Goal: Task Accomplishment & Management: Use online tool/utility

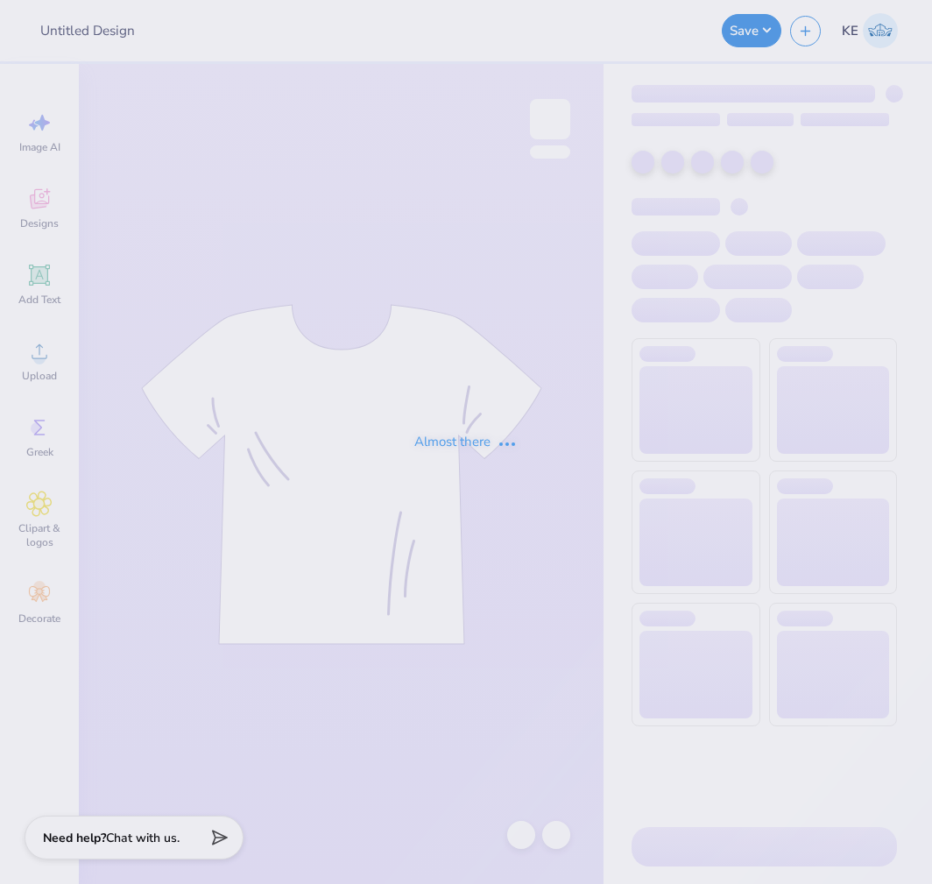
type input "Homecoming Crewnecks"
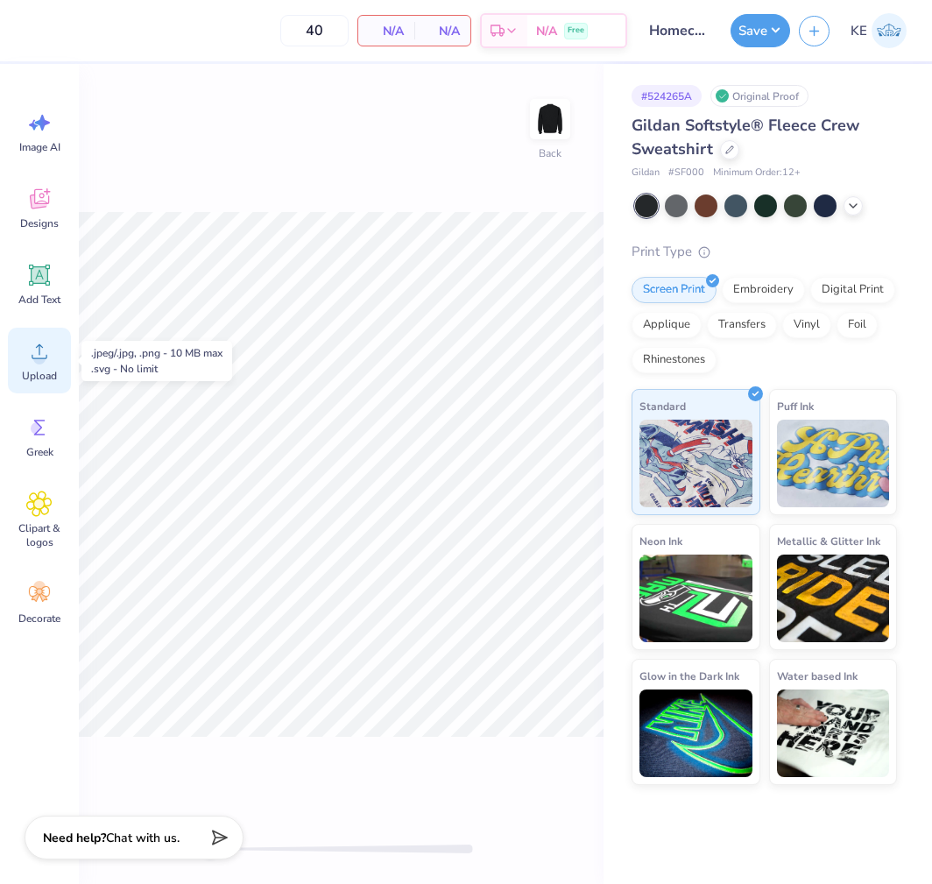
click at [39, 366] on div "Upload" at bounding box center [39, 361] width 63 height 66
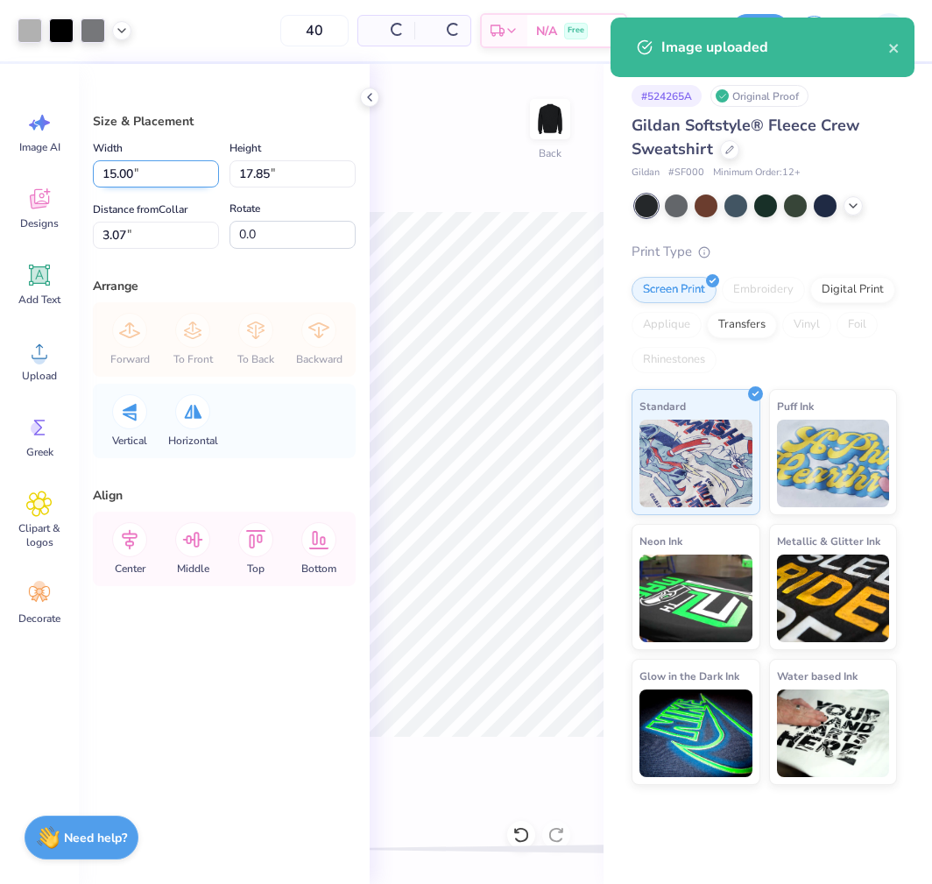
click at [128, 168] on input "15.00" at bounding box center [156, 173] width 126 height 27
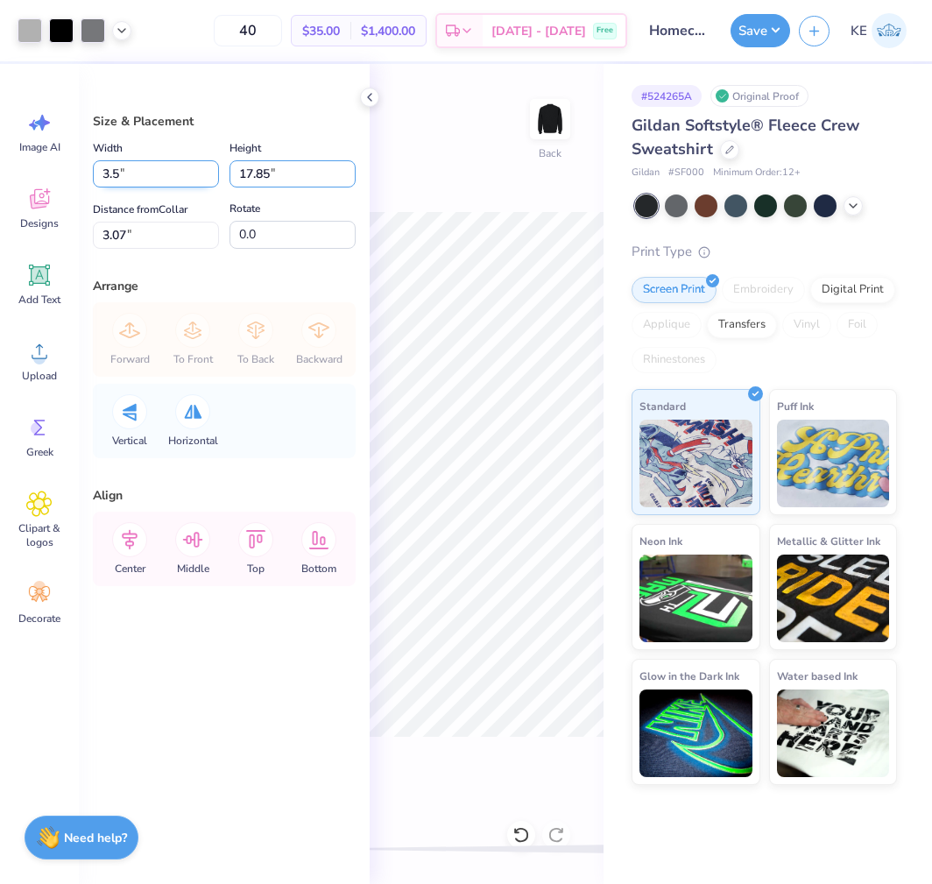
type input "3.50"
type input "4.17"
type input "9.92"
click at [257, 166] on input "4.17" at bounding box center [293, 173] width 126 height 27
type input "3.5"
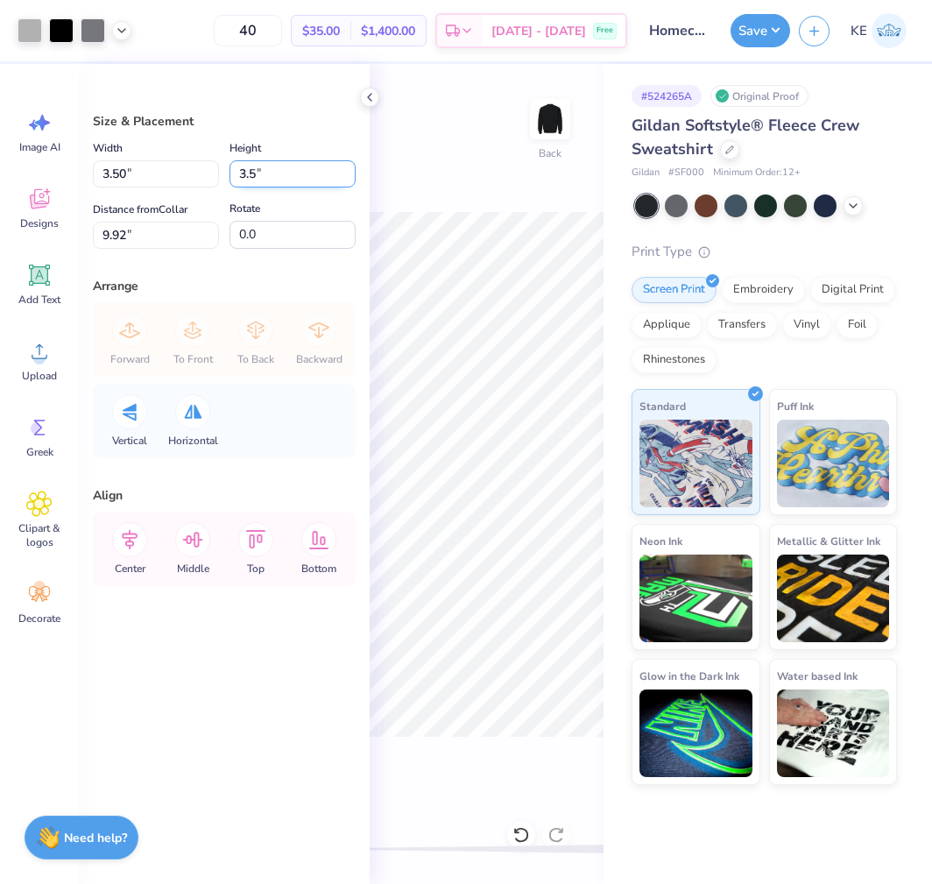
type input "2.94"
type input "3.50"
type input "3"
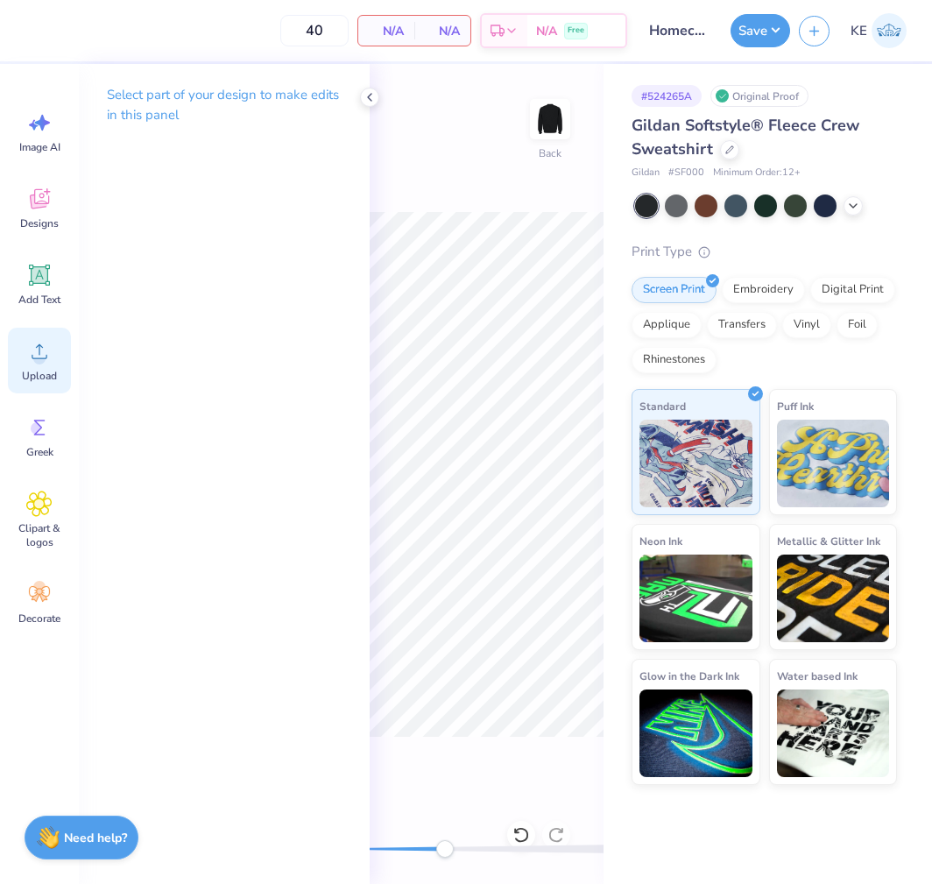
click at [36, 387] on div "Upload" at bounding box center [39, 361] width 63 height 66
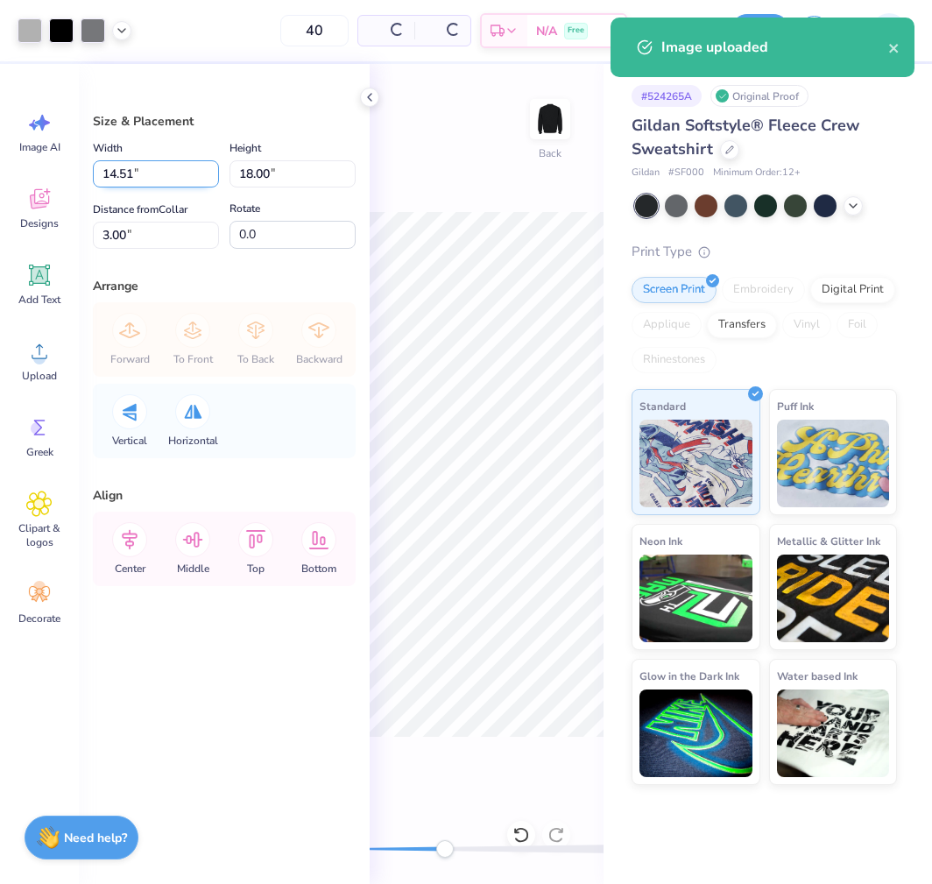
click at [145, 170] on input "14.51" at bounding box center [156, 173] width 126 height 27
type input "3.5"
type input "2.82"
type input "3.50"
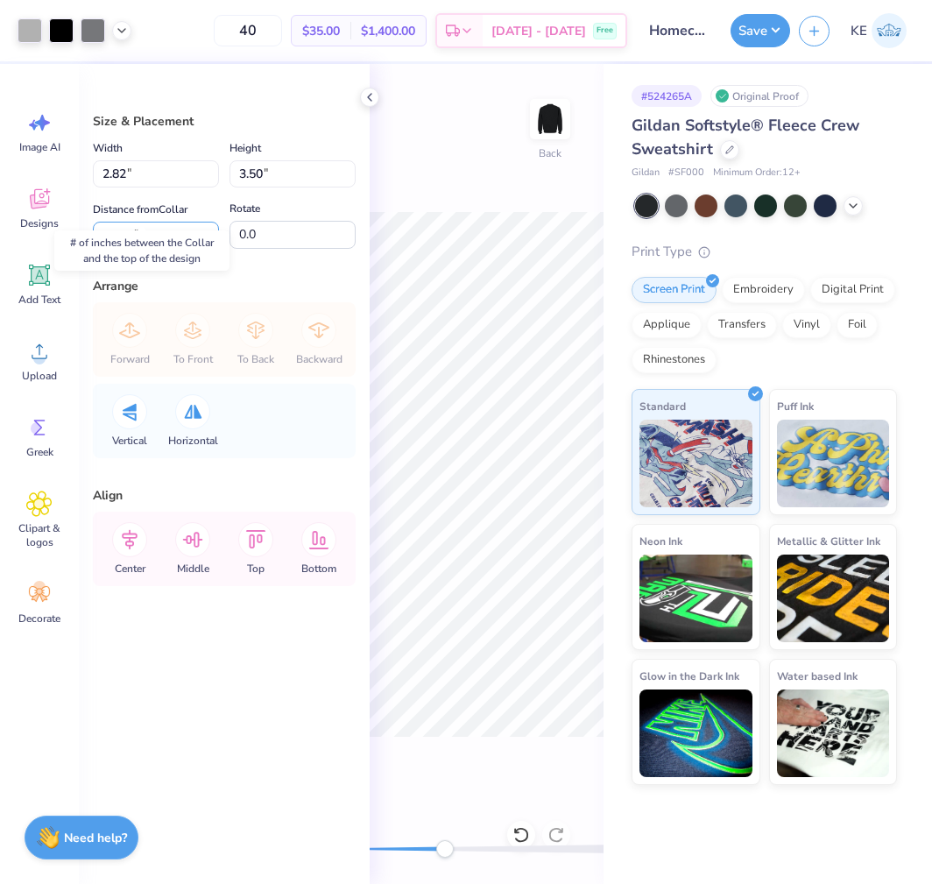
type input "3"
click at [373, 95] on icon at bounding box center [370, 97] width 14 height 14
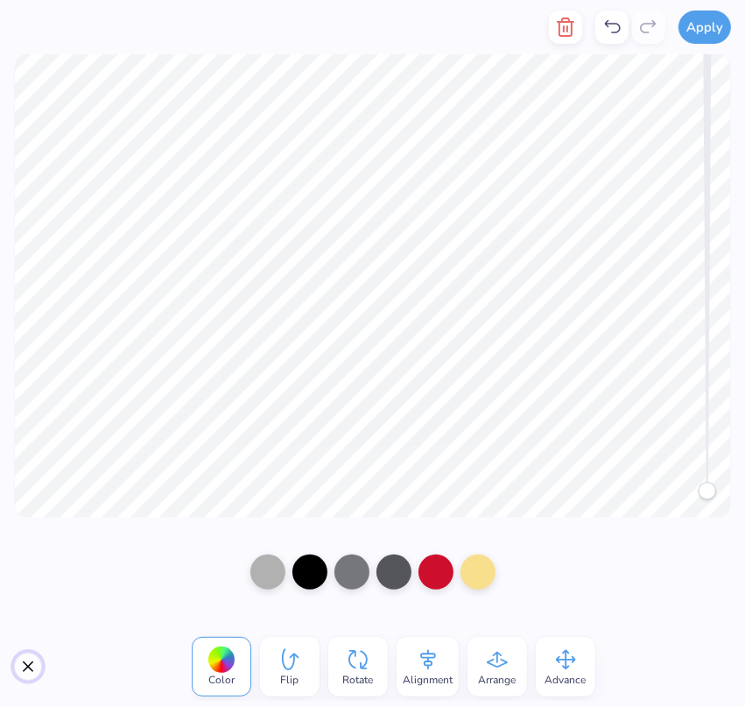
click at [21, 673] on button "Close" at bounding box center [28, 667] width 28 height 28
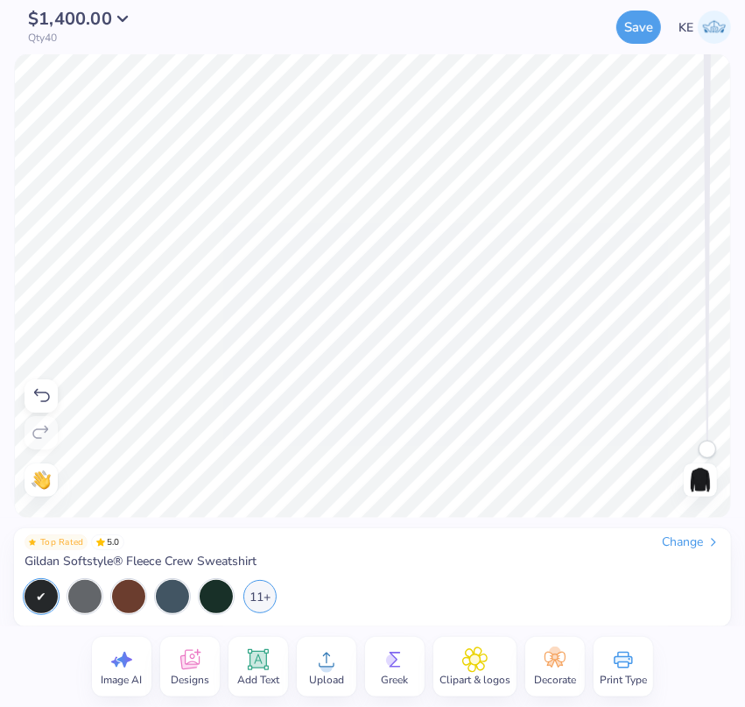
click at [703, 505] on div "Need help? Chat with us. Back" at bounding box center [372, 285] width 745 height 463
click at [47, 394] on icon at bounding box center [42, 395] width 16 height 13
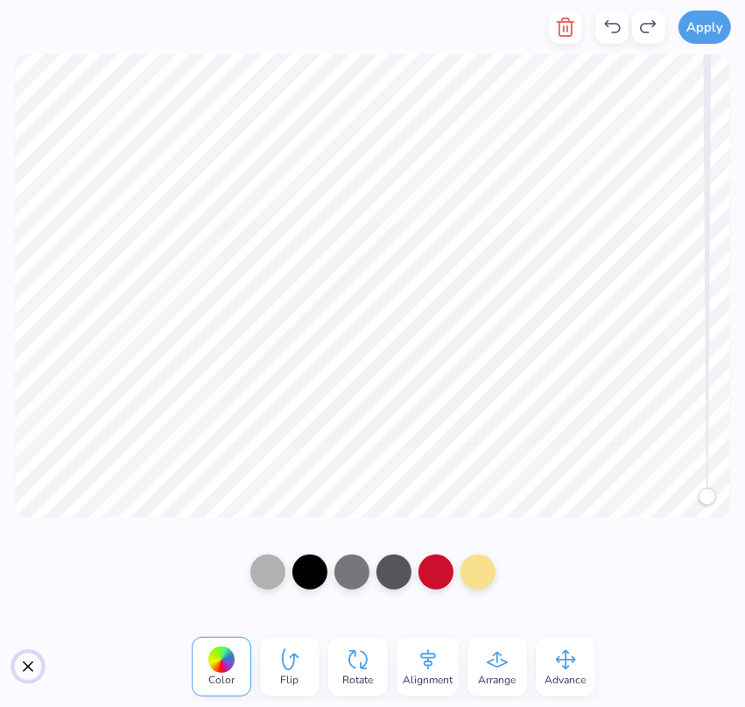
click at [32, 669] on button "Close" at bounding box center [28, 667] width 28 height 28
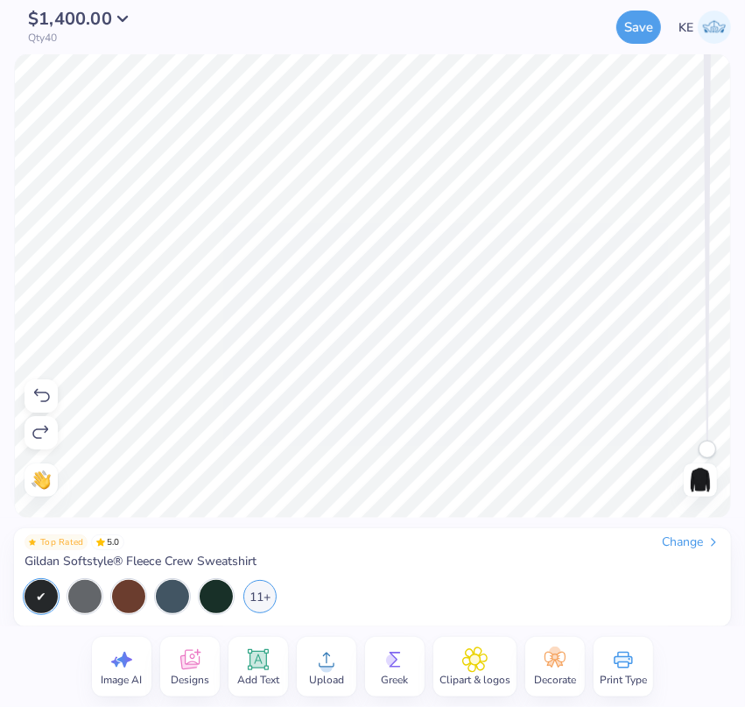
click at [41, 479] on img at bounding box center [41, 479] width 19 height 19
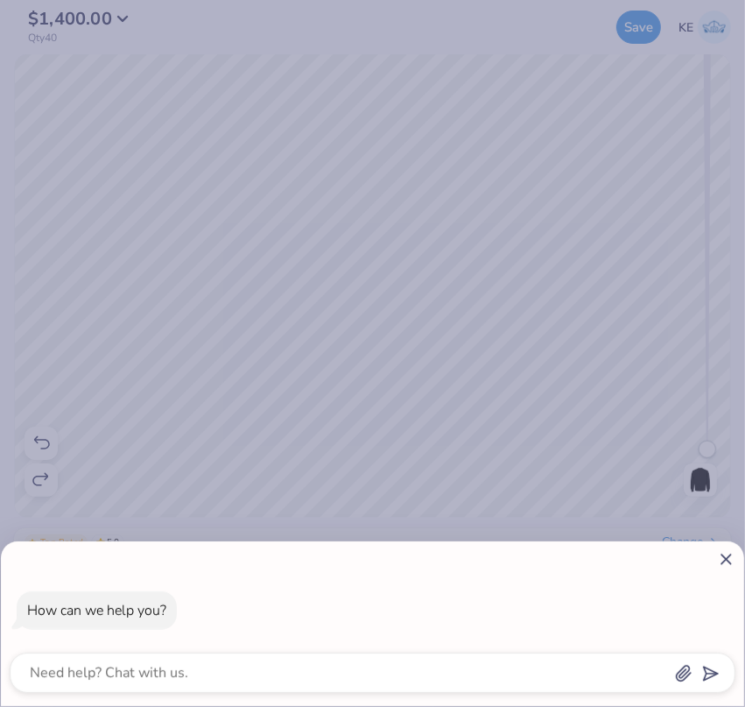
click at [724, 560] on icon at bounding box center [726, 559] width 18 height 18
type textarea "x"
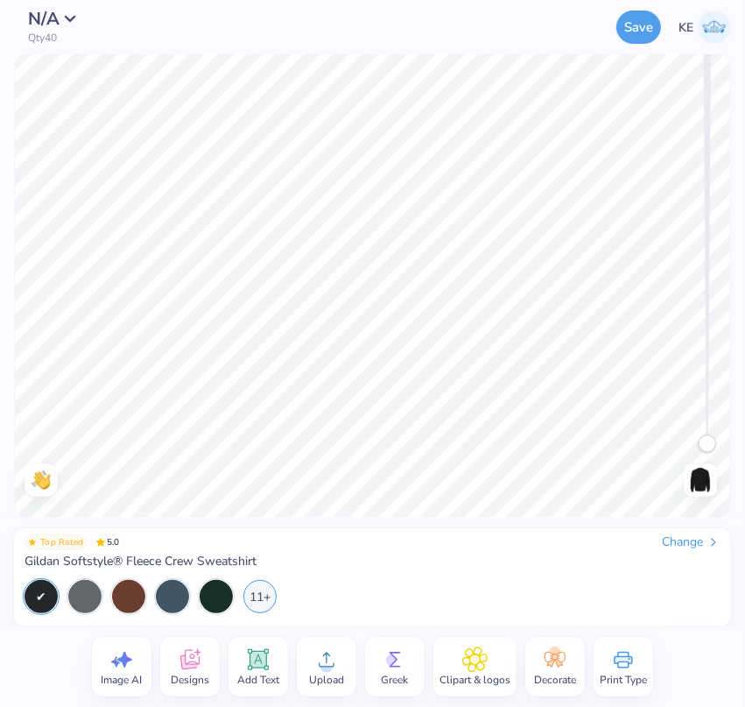
click at [329, 668] on circle at bounding box center [327, 666] width 12 height 12
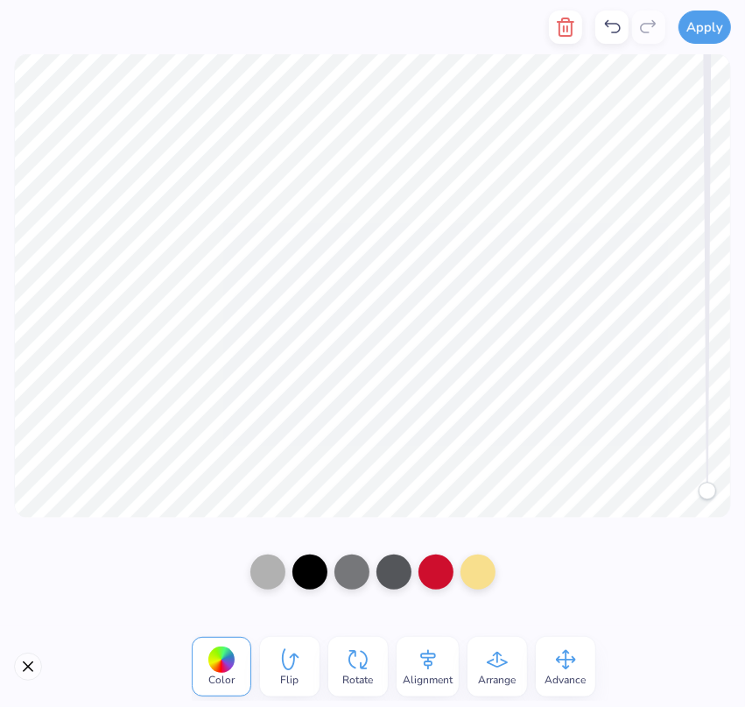
click at [405, 670] on div "Alignment" at bounding box center [428, 667] width 62 height 60
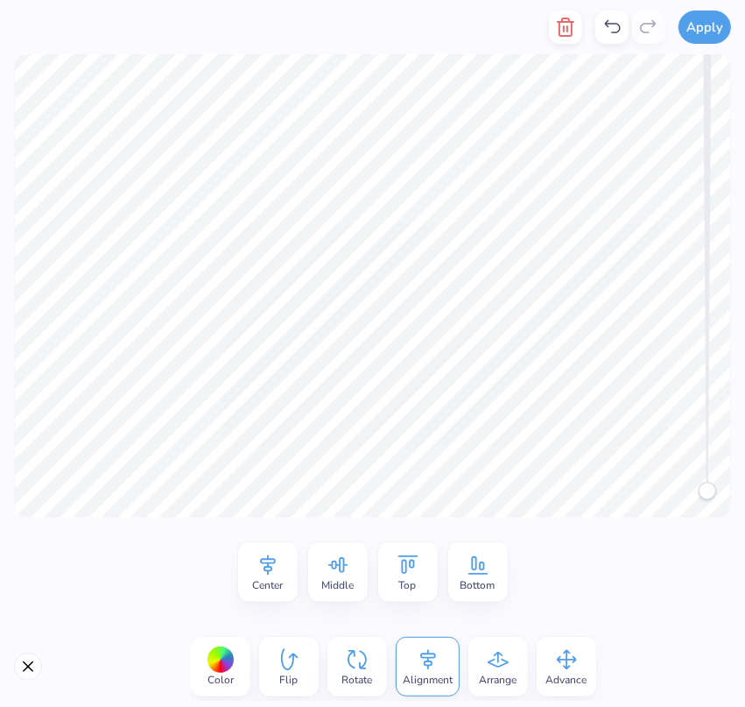
click at [361, 669] on icon at bounding box center [357, 659] width 26 height 26
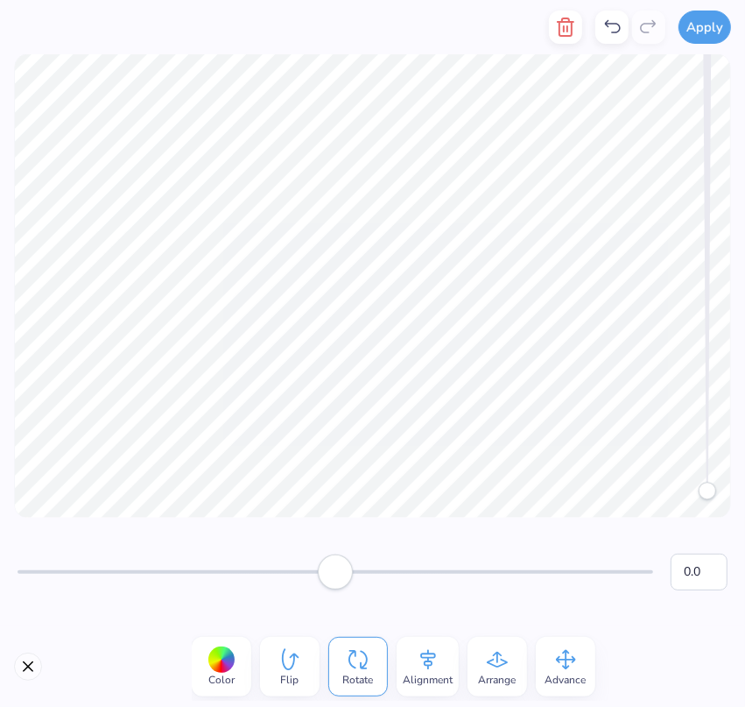
click at [520, 670] on div "Arrange" at bounding box center [498, 667] width 60 height 60
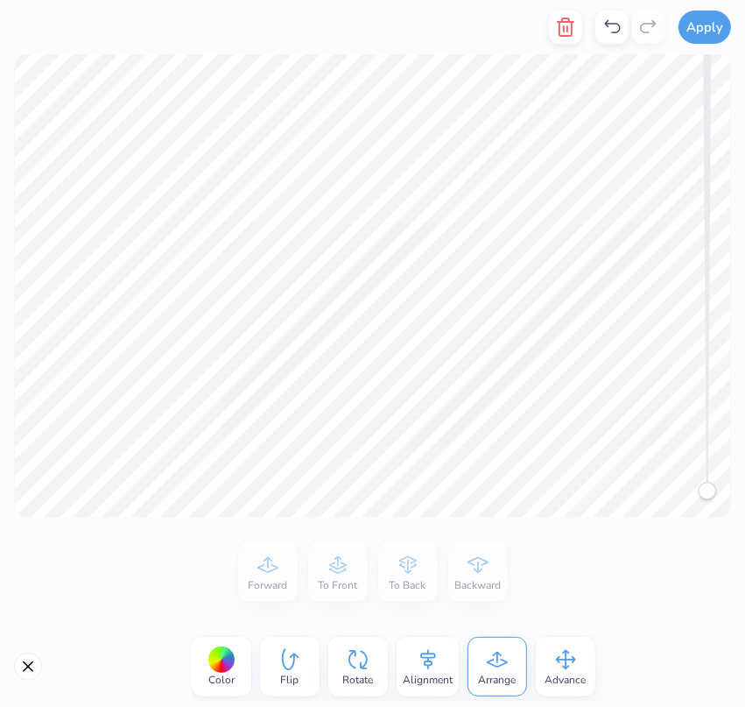
click at [308, 667] on div "Flip" at bounding box center [290, 667] width 60 height 60
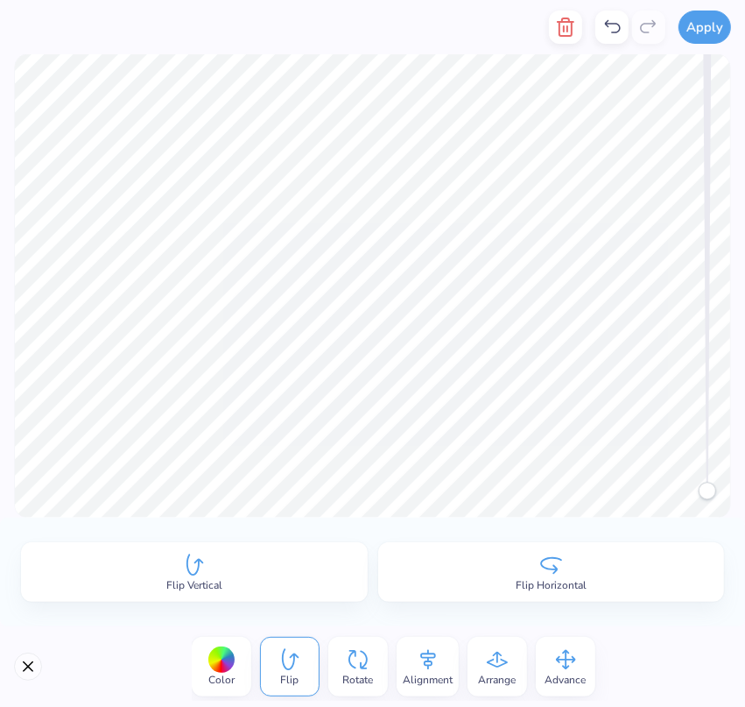
click at [568, 662] on icon at bounding box center [566, 659] width 26 height 26
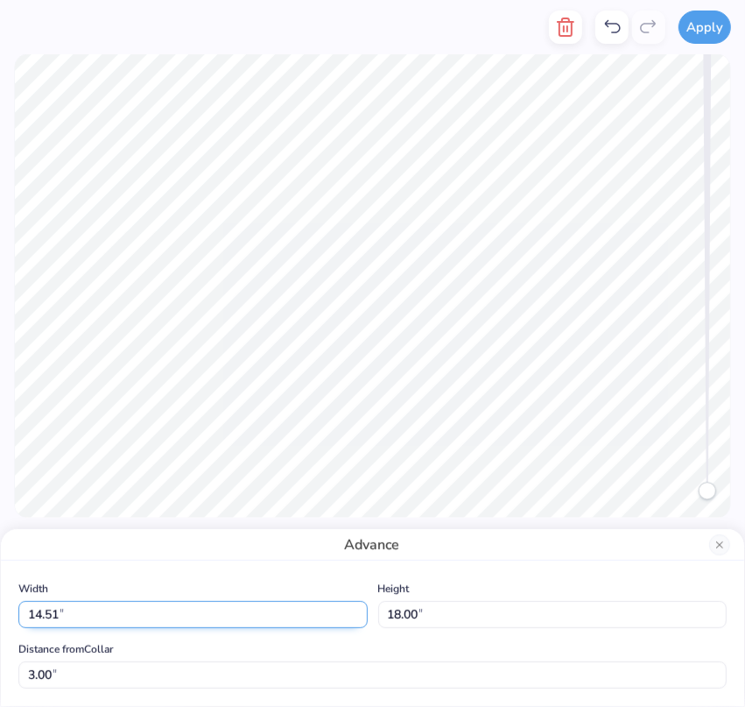
click at [250, 620] on input "14.51" at bounding box center [193, 614] width 350 height 27
type input "3.5"
type input "2.82"
type input "3.50"
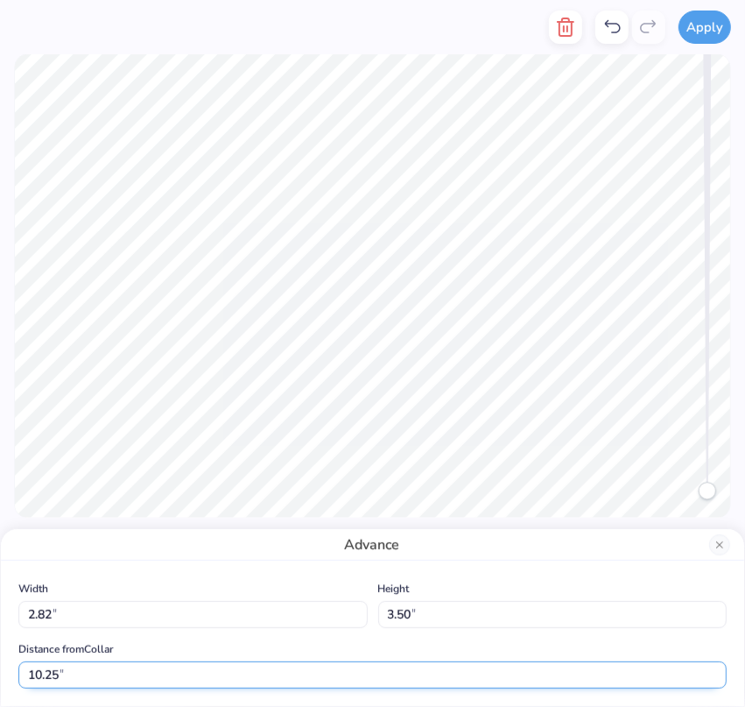
click at [207, 676] on input "10.25" at bounding box center [372, 674] width 709 height 27
type input "3"
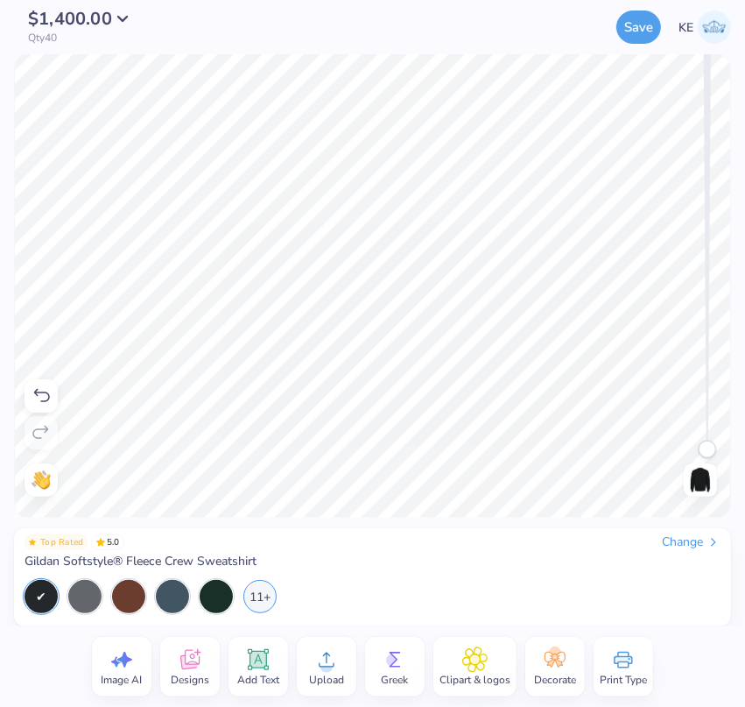
drag, startPoint x: 713, startPoint y: 453, endPoint x: 713, endPoint y: 470, distance: 17.5
click at [713, 470] on div "Back" at bounding box center [701, 285] width 40 height 421
click at [713, 505] on div "Need help? Chat with us. Back" at bounding box center [372, 285] width 745 height 463
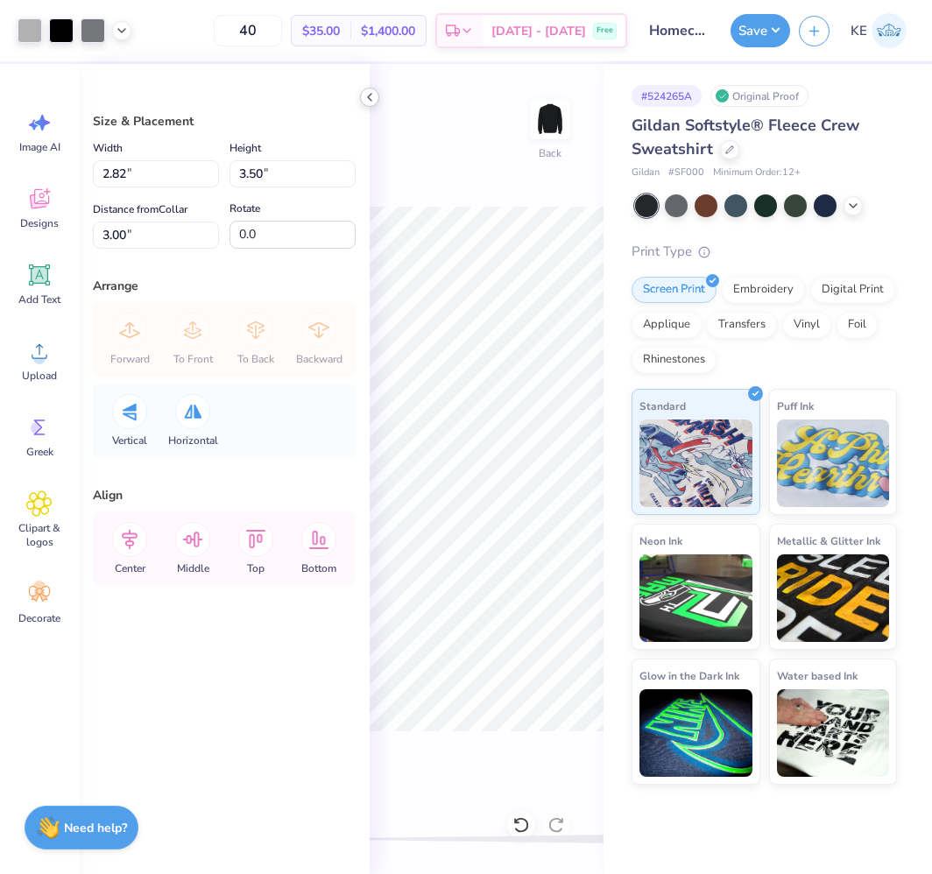
click at [372, 96] on icon at bounding box center [370, 97] width 14 height 14
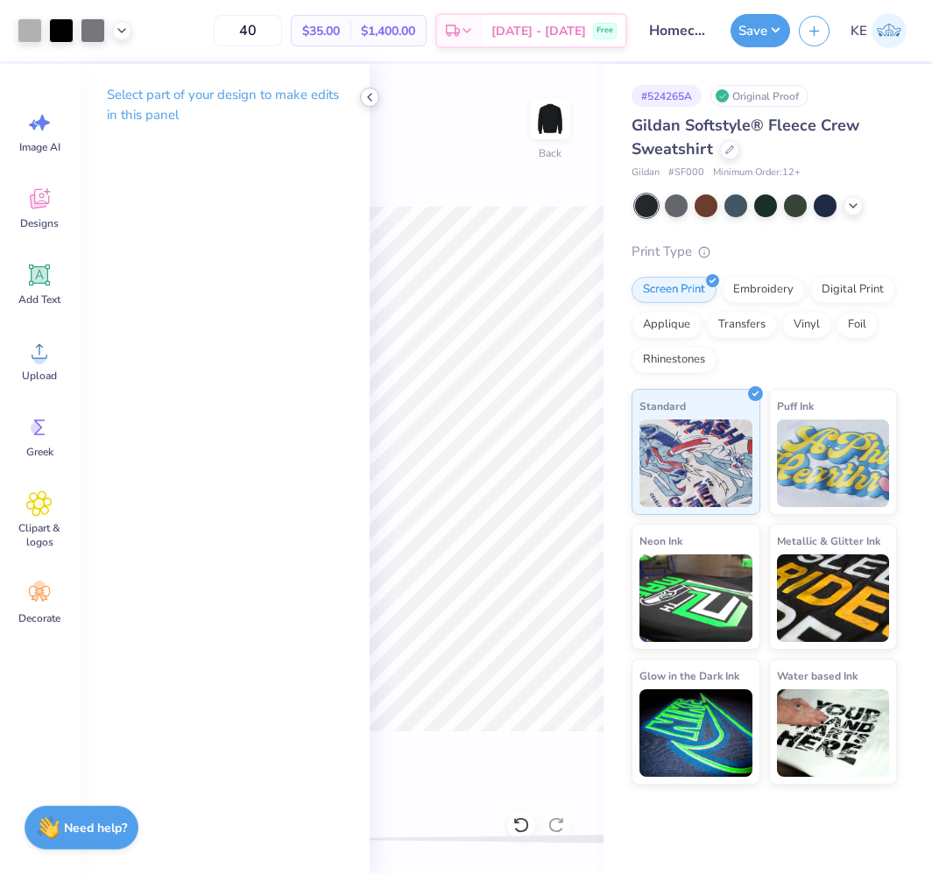
click at [368, 99] on icon at bounding box center [370, 97] width 14 height 14
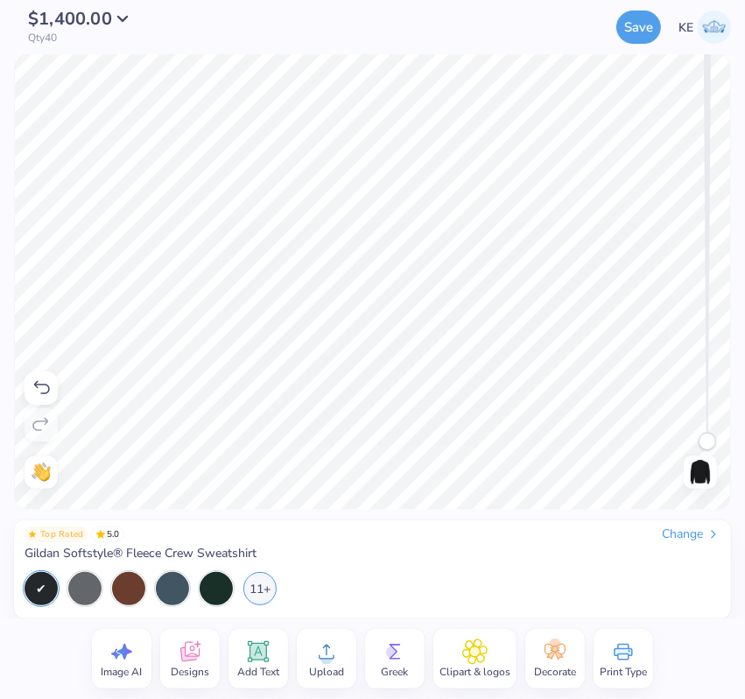
click at [611, 42] on div "$1,400.00 Qty 40 Save KE Image AI Designs Add Text Upload Greek Clipart & logos…" at bounding box center [372, 349] width 745 height 699
click at [704, 480] on img at bounding box center [701, 472] width 28 height 28
click at [326, 660] on circle at bounding box center [327, 659] width 12 height 12
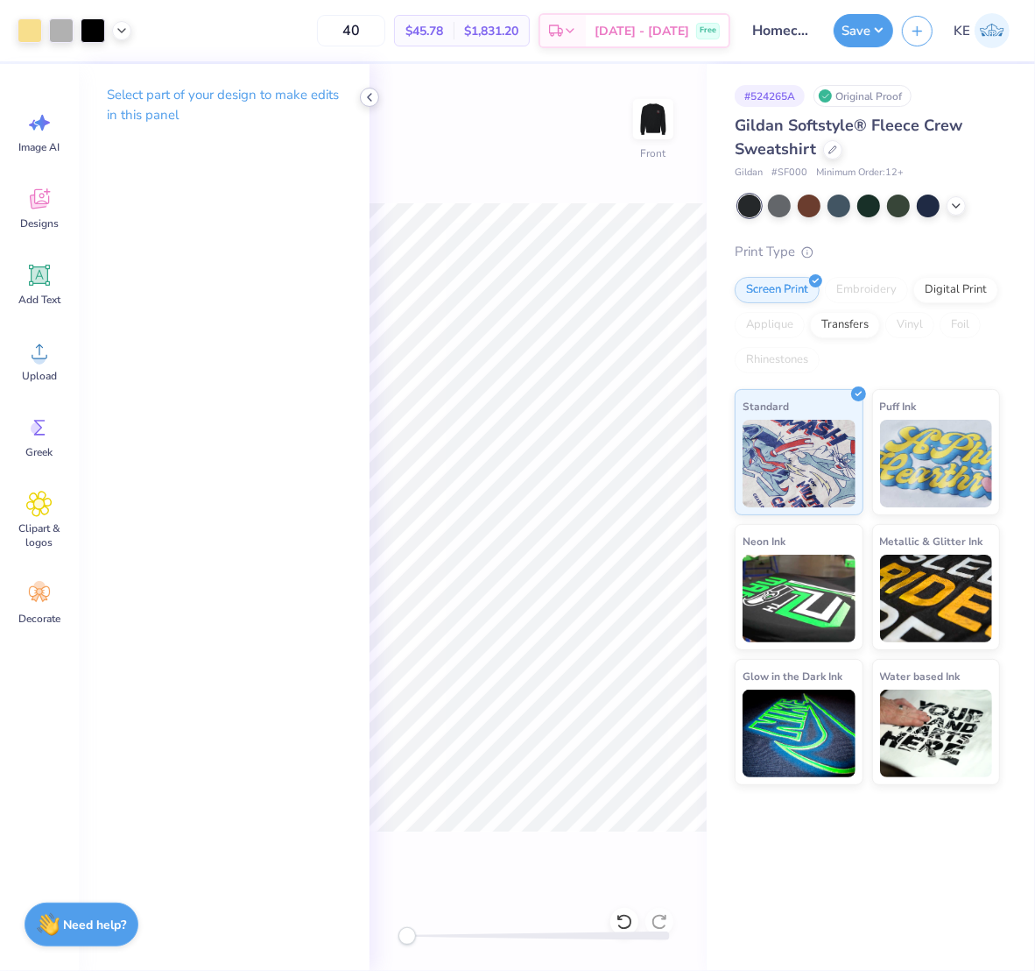
click at [372, 90] on icon at bounding box center [370, 97] width 14 height 14
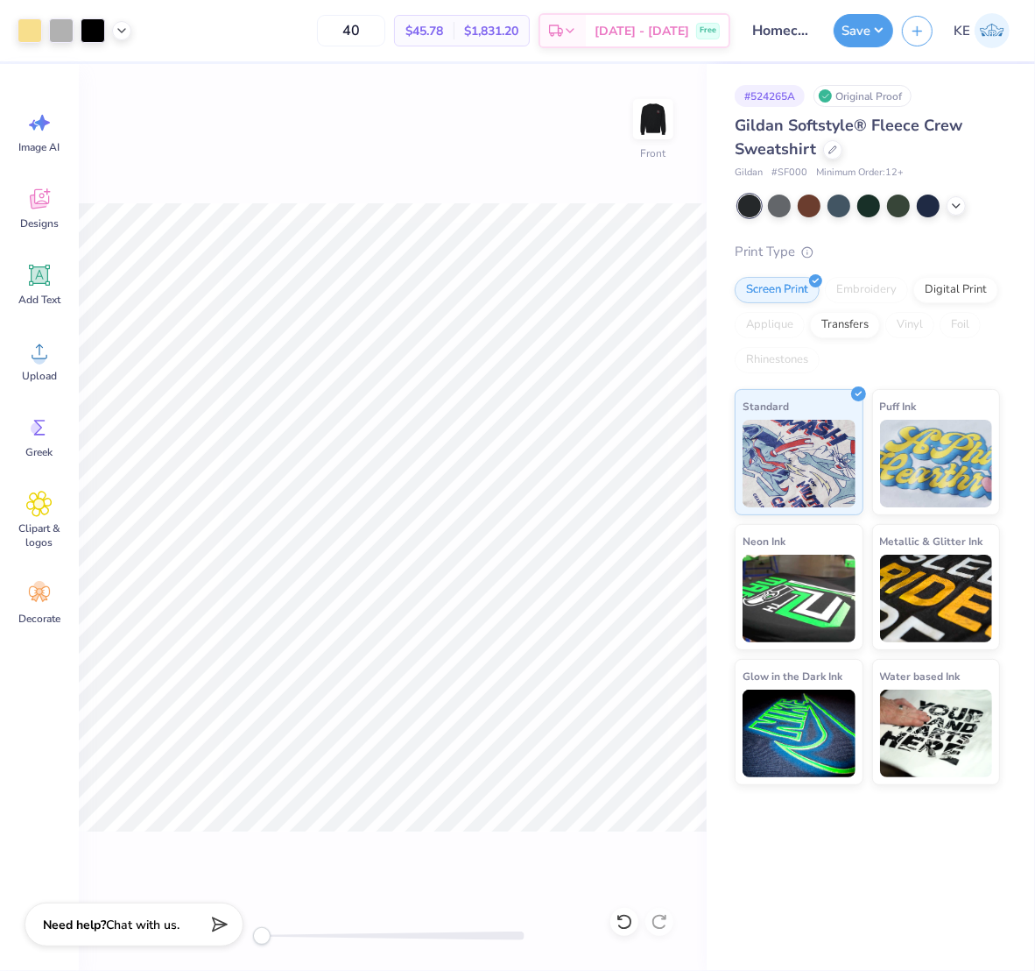
click at [457, 195] on div "Front" at bounding box center [393, 517] width 628 height 907
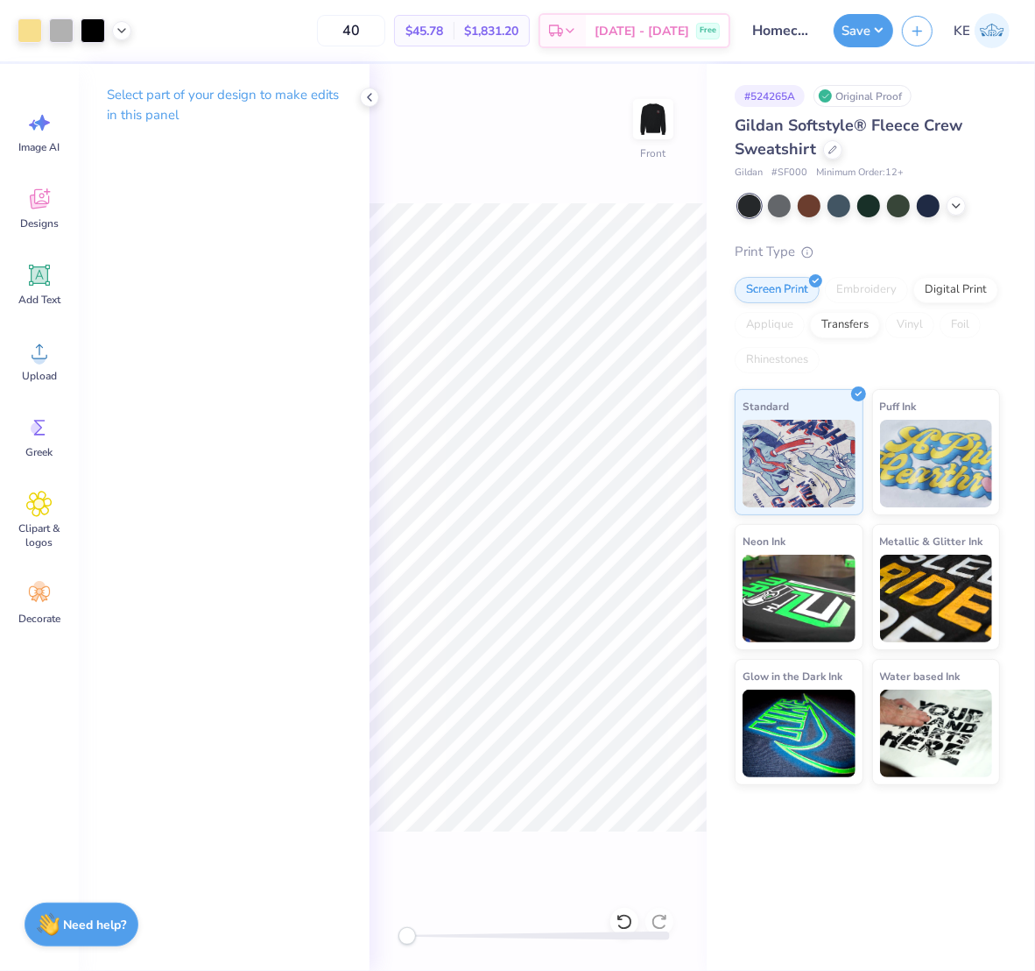
click at [217, 96] on p "Select part of your design to make edits in this panel" at bounding box center [224, 105] width 235 height 40
click at [116, 93] on p "Select part of your design to make edits in this panel" at bounding box center [224, 105] width 235 height 40
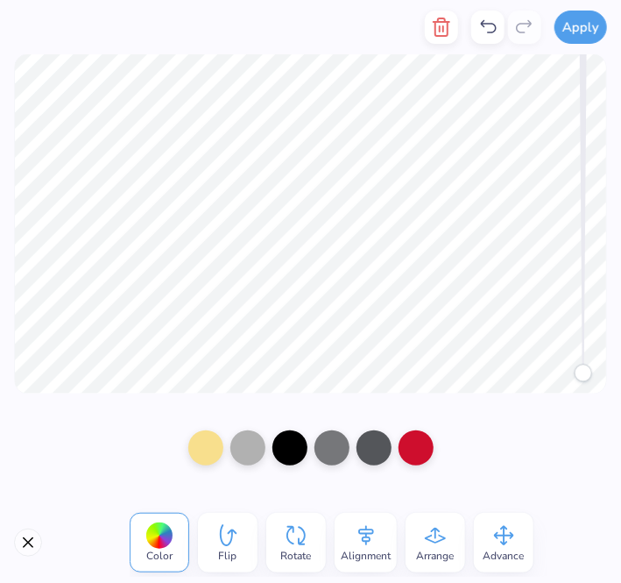
click at [360, 547] on icon at bounding box center [366, 535] width 26 height 26
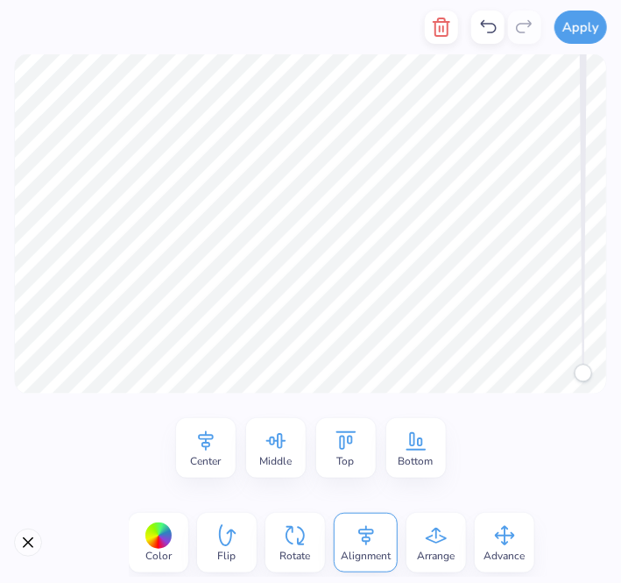
click at [509, 545] on icon at bounding box center [504, 535] width 26 height 26
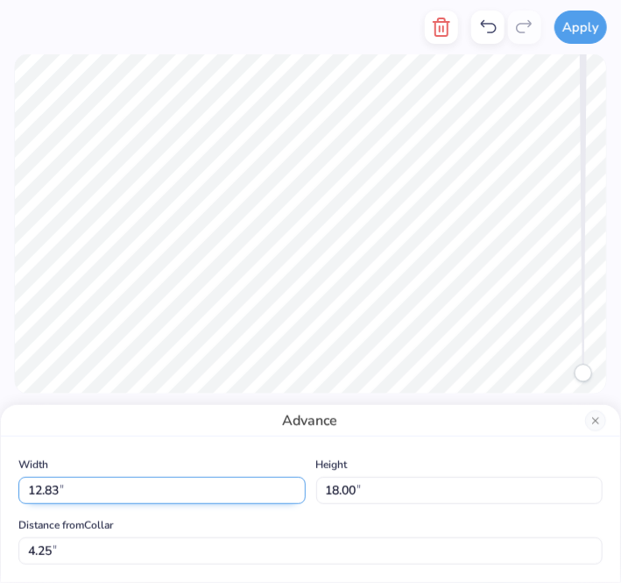
click at [182, 495] on input "12.83" at bounding box center [161, 490] width 287 height 27
type input "15"
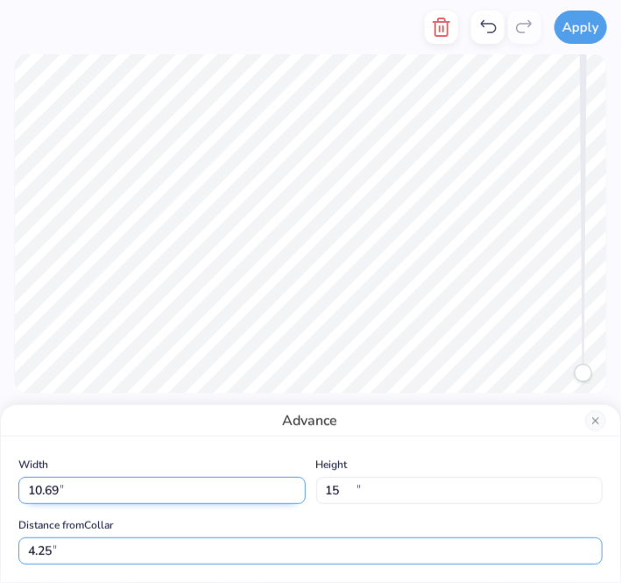
type input "10.69"
type input "15.00"
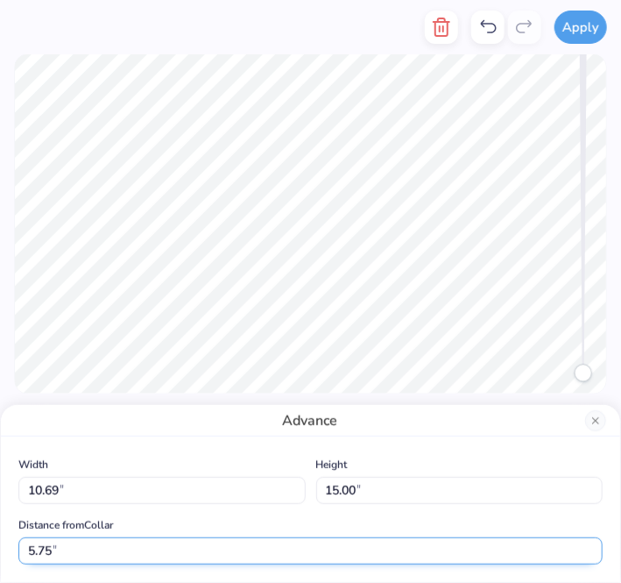
click at [200, 552] on input "5.75" at bounding box center [310, 550] width 584 height 27
type input "3"
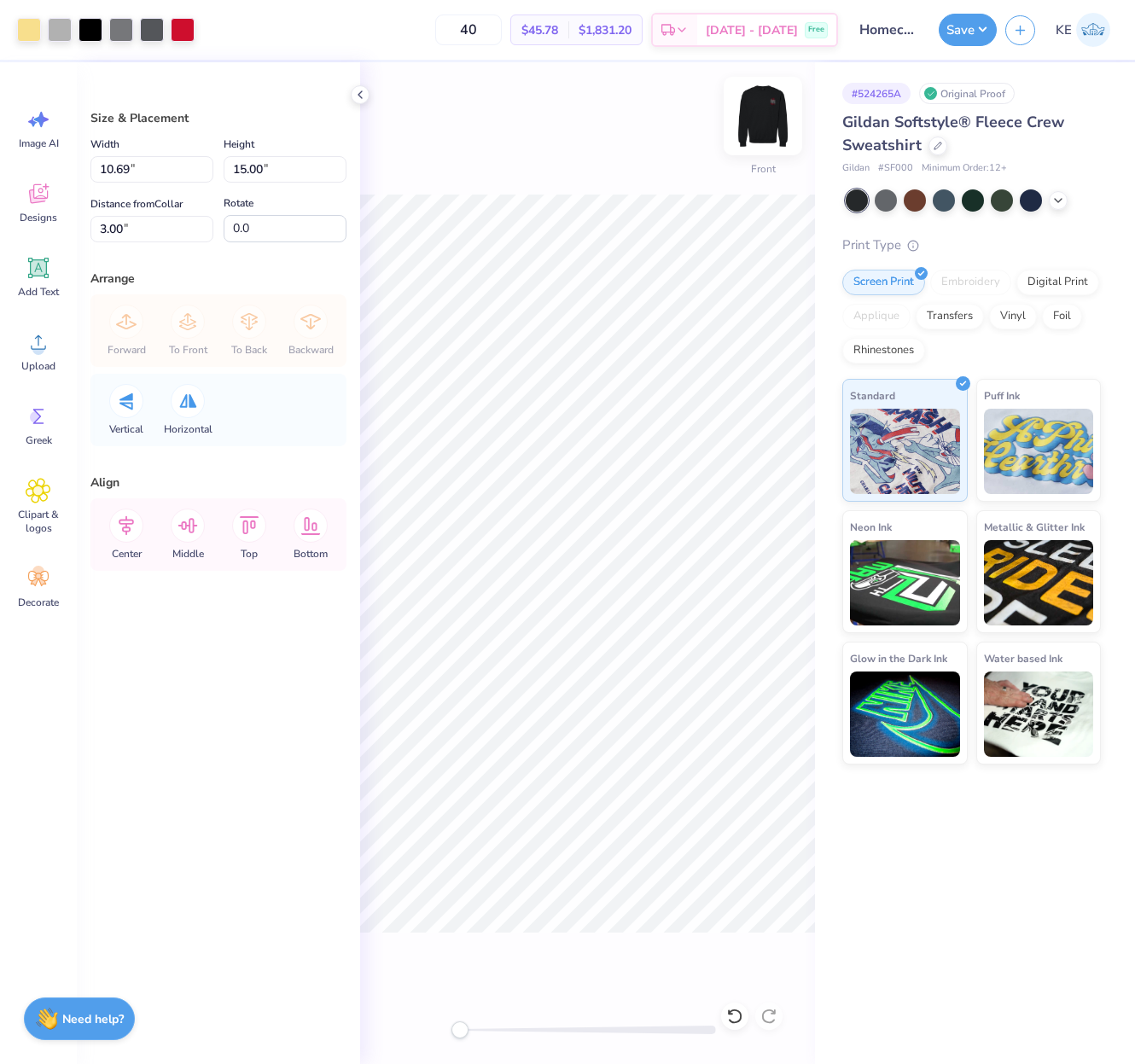
click at [726, 122] on img at bounding box center [763, 116] width 68 height 68
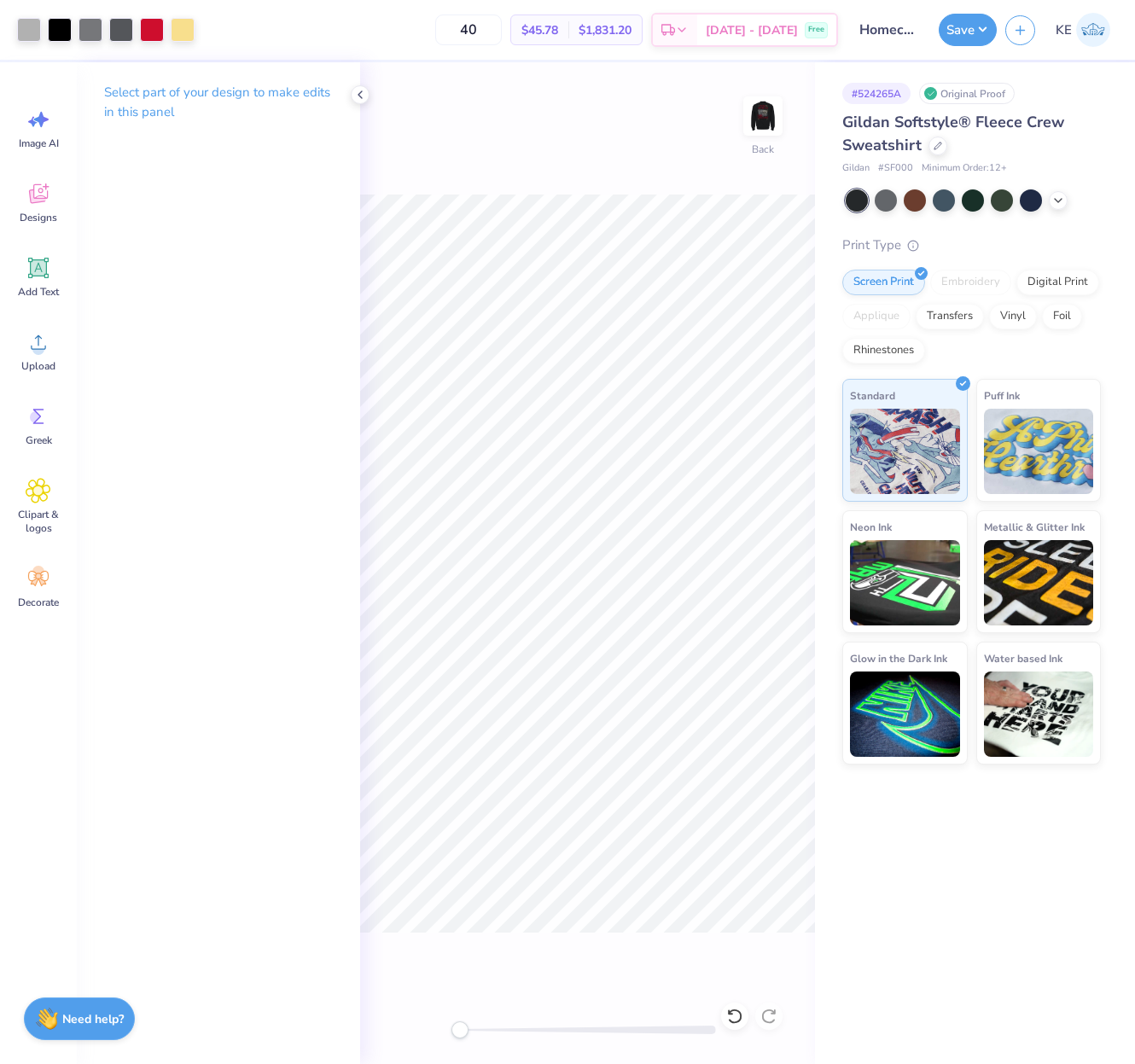
click at [726, 81] on div "Back" at bounding box center [587, 563] width 455 height 1002
click at [726, 103] on img at bounding box center [763, 116] width 68 height 68
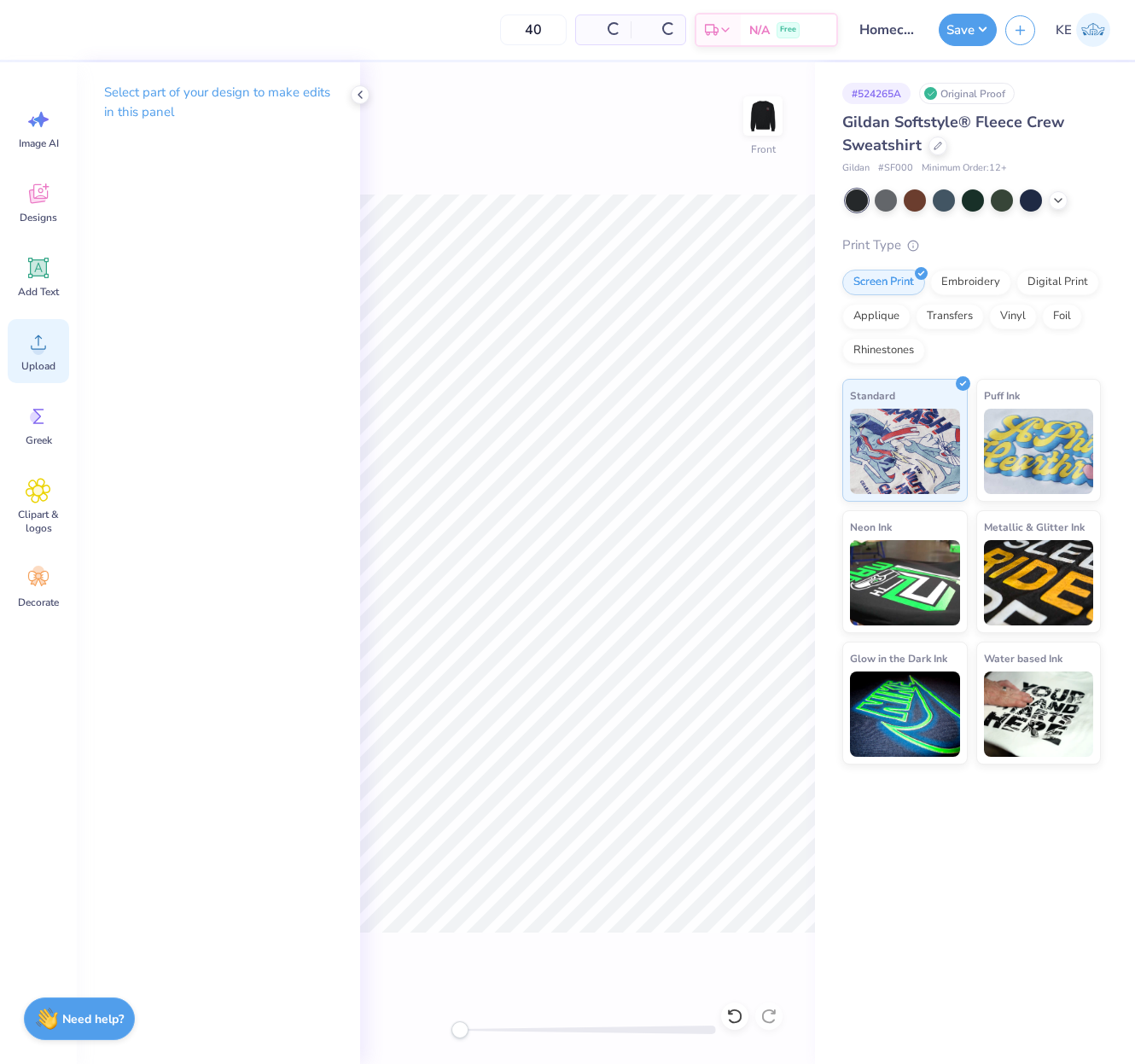
click at [41, 351] on circle at bounding box center [38, 349] width 12 height 12
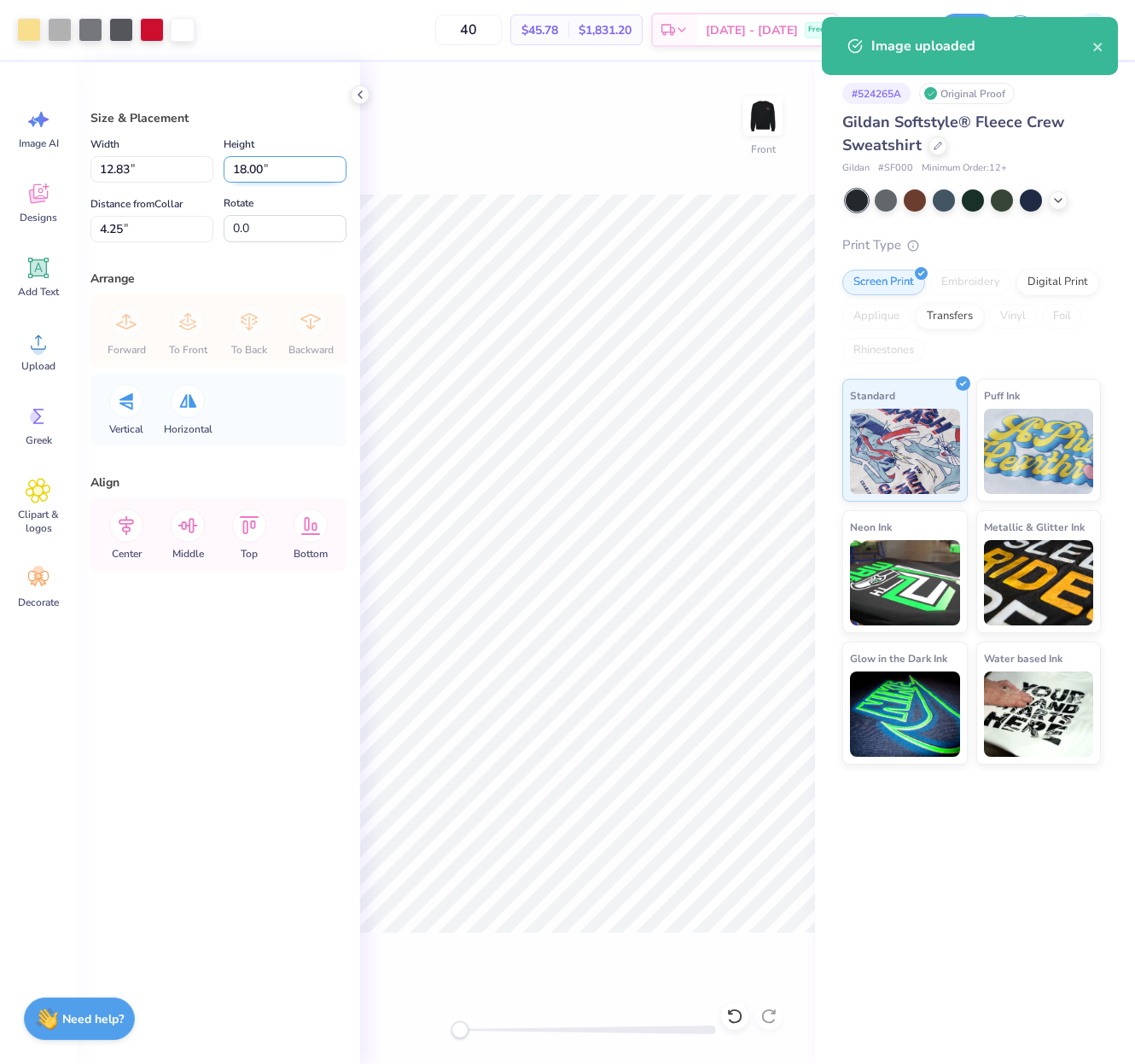
click at [261, 173] on input "18.00" at bounding box center [285, 169] width 123 height 26
type input "15"
type input "10.69"
type input "15.00"
type input "5.75"
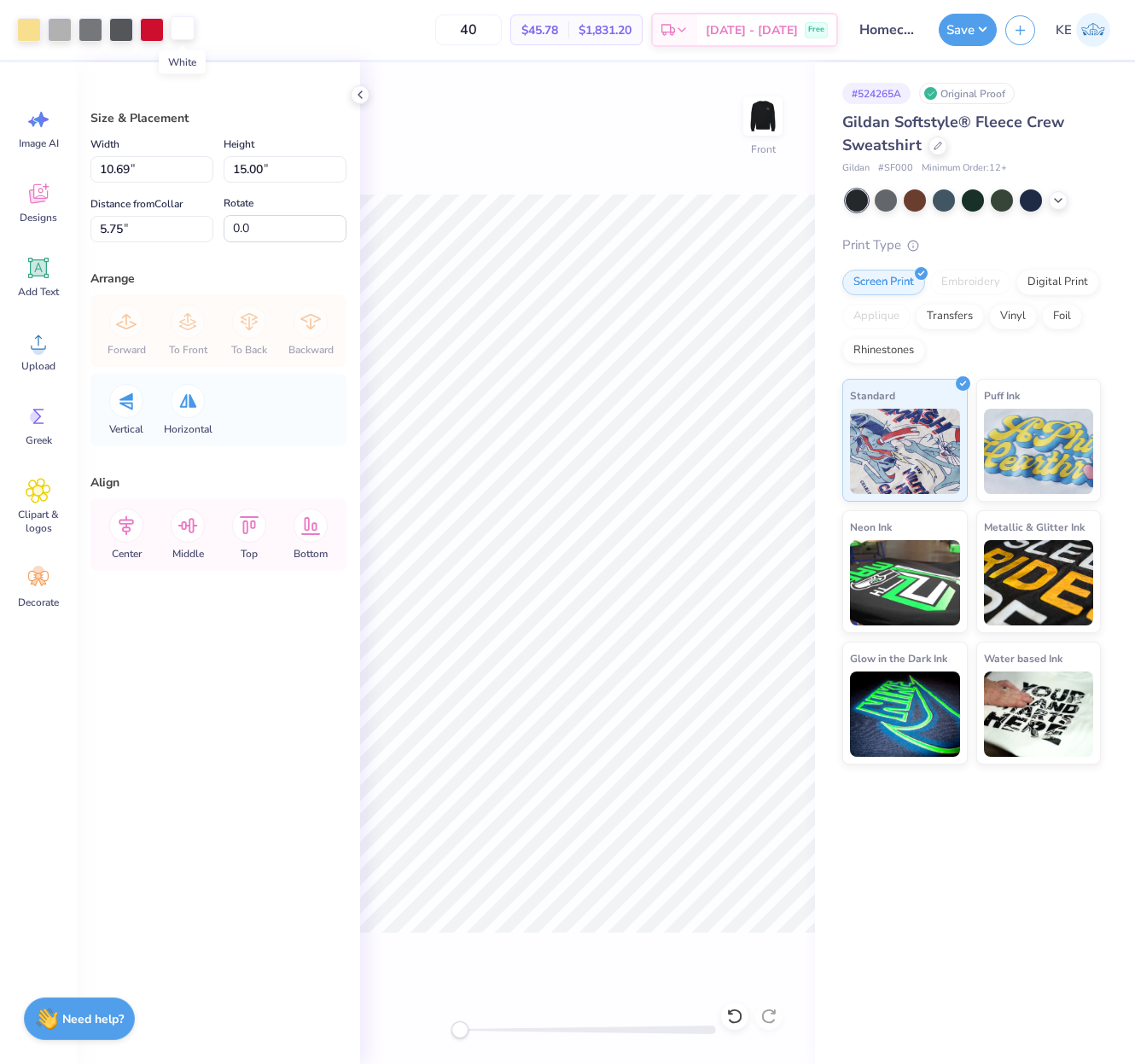
click at [186, 27] on div at bounding box center [182, 28] width 24 height 24
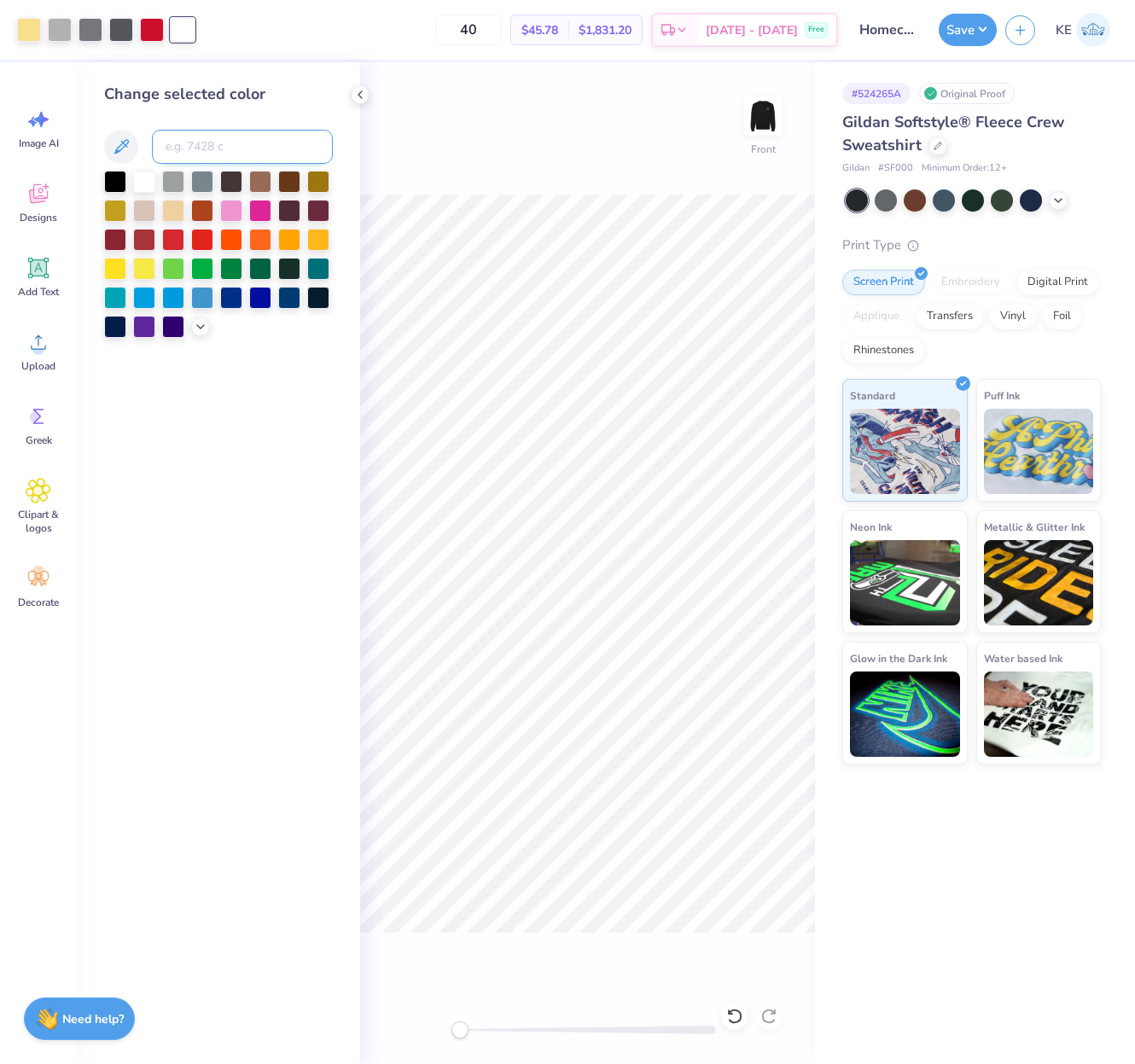
click at [224, 142] on input at bounding box center [243, 146] width 181 height 34
type input "cool gray 5"
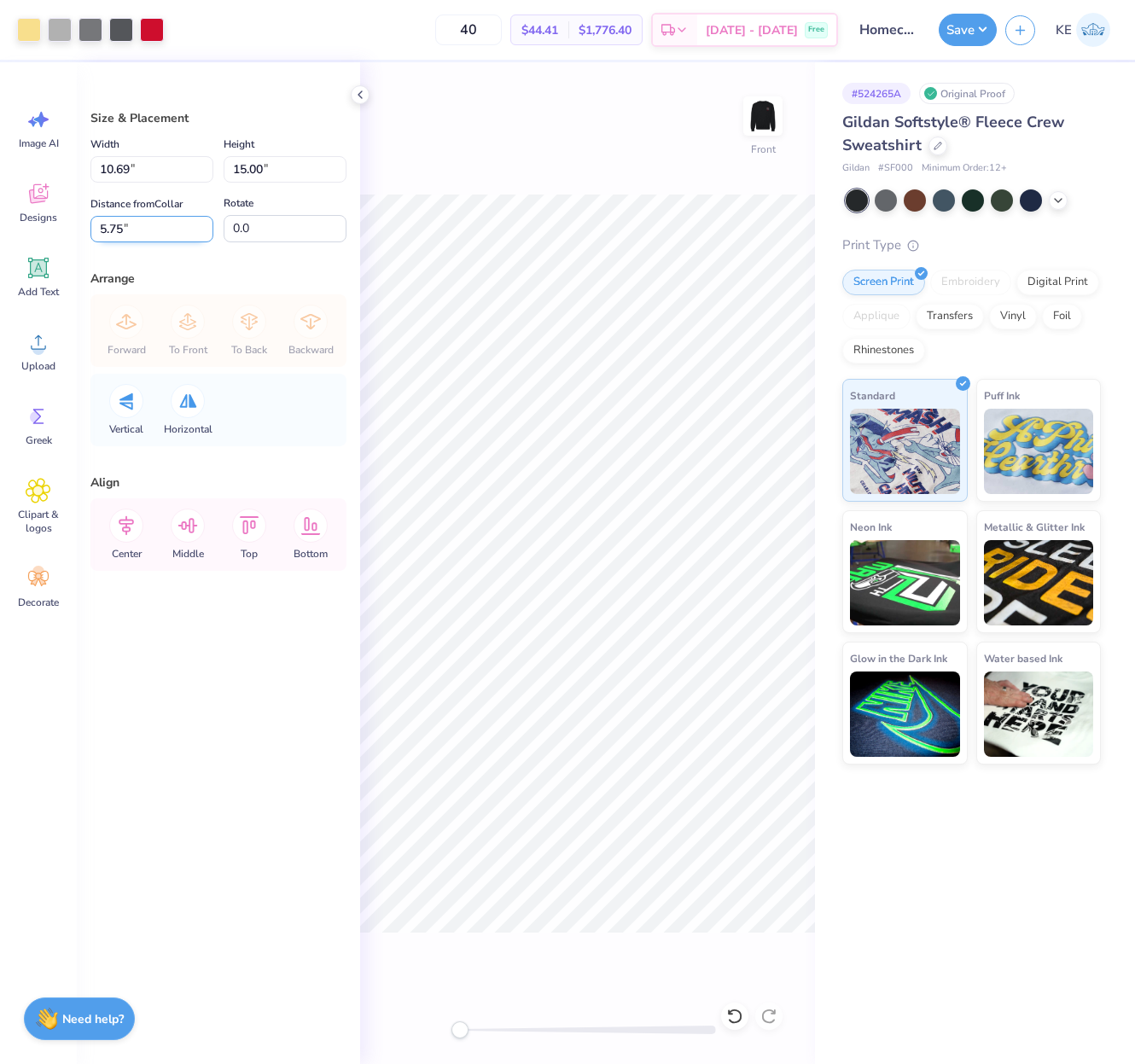
click at [96, 229] on input "5.75" at bounding box center [152, 229] width 123 height 26
type input "3"
click at [726, 122] on img at bounding box center [763, 116] width 68 height 68
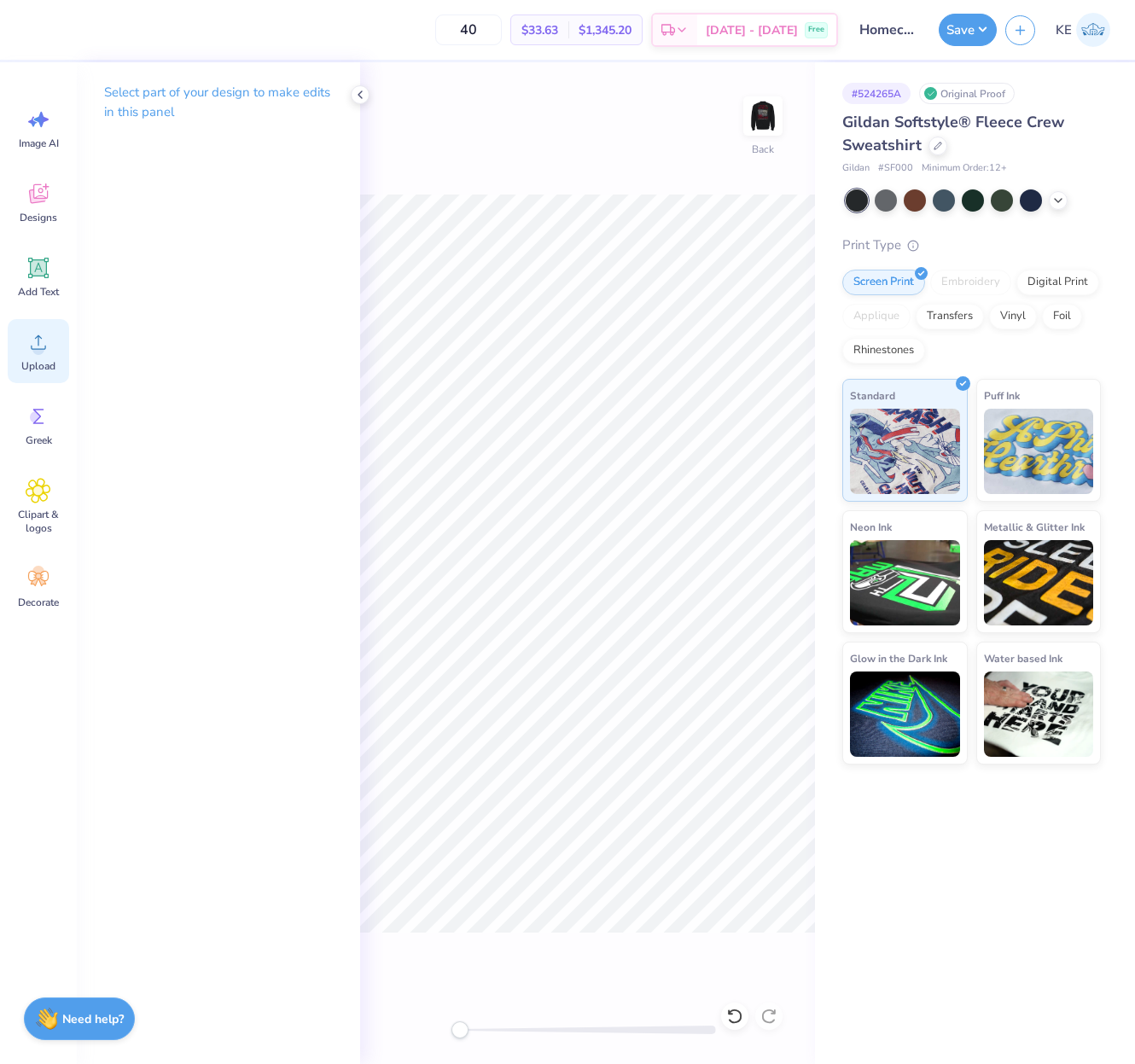
click at [30, 339] on icon at bounding box center [38, 342] width 25 height 25
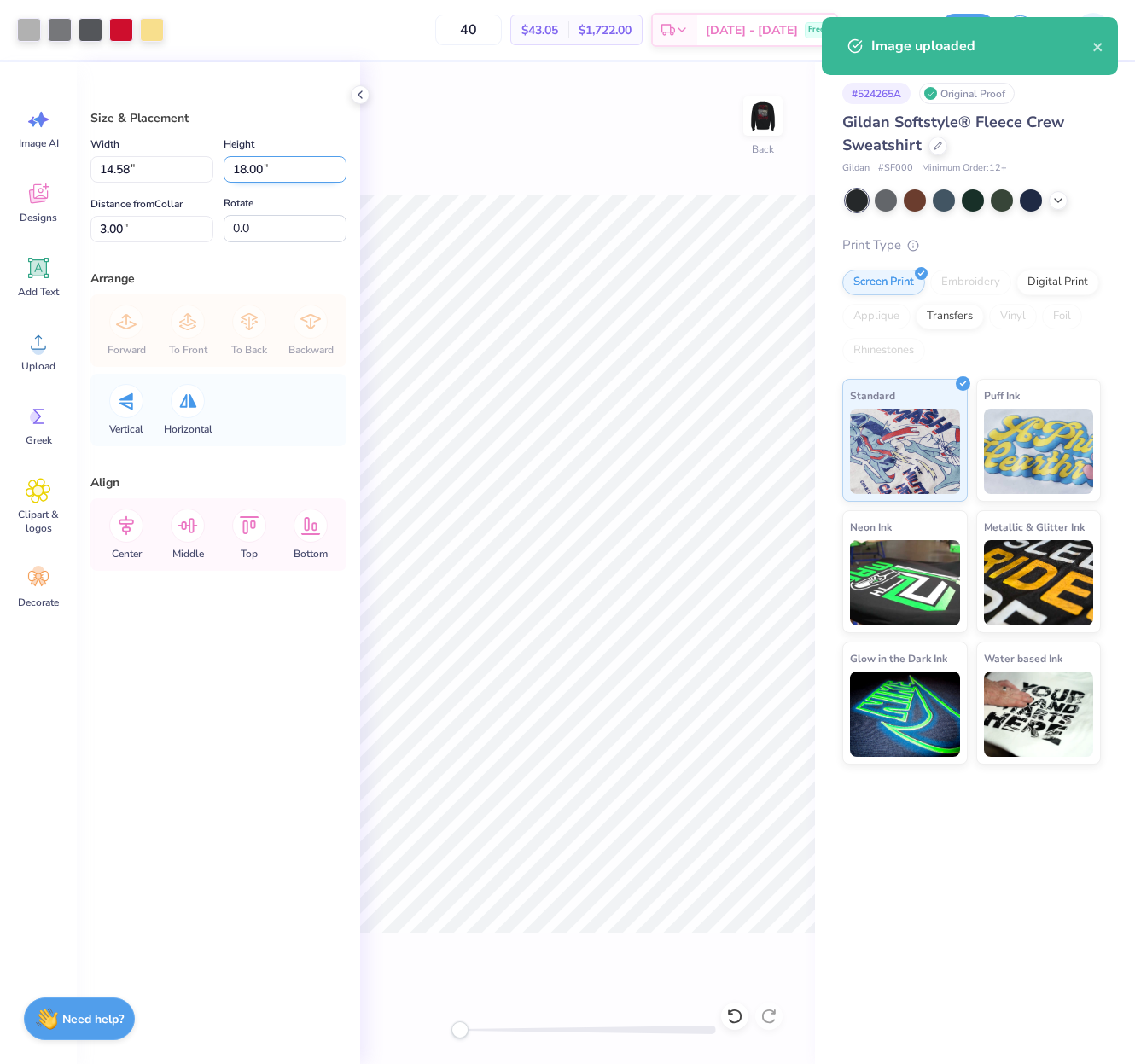
click at [265, 172] on input "18.00" at bounding box center [285, 169] width 123 height 26
type input "3.5"
type input "3"
type input "2.83"
type input "3.50"
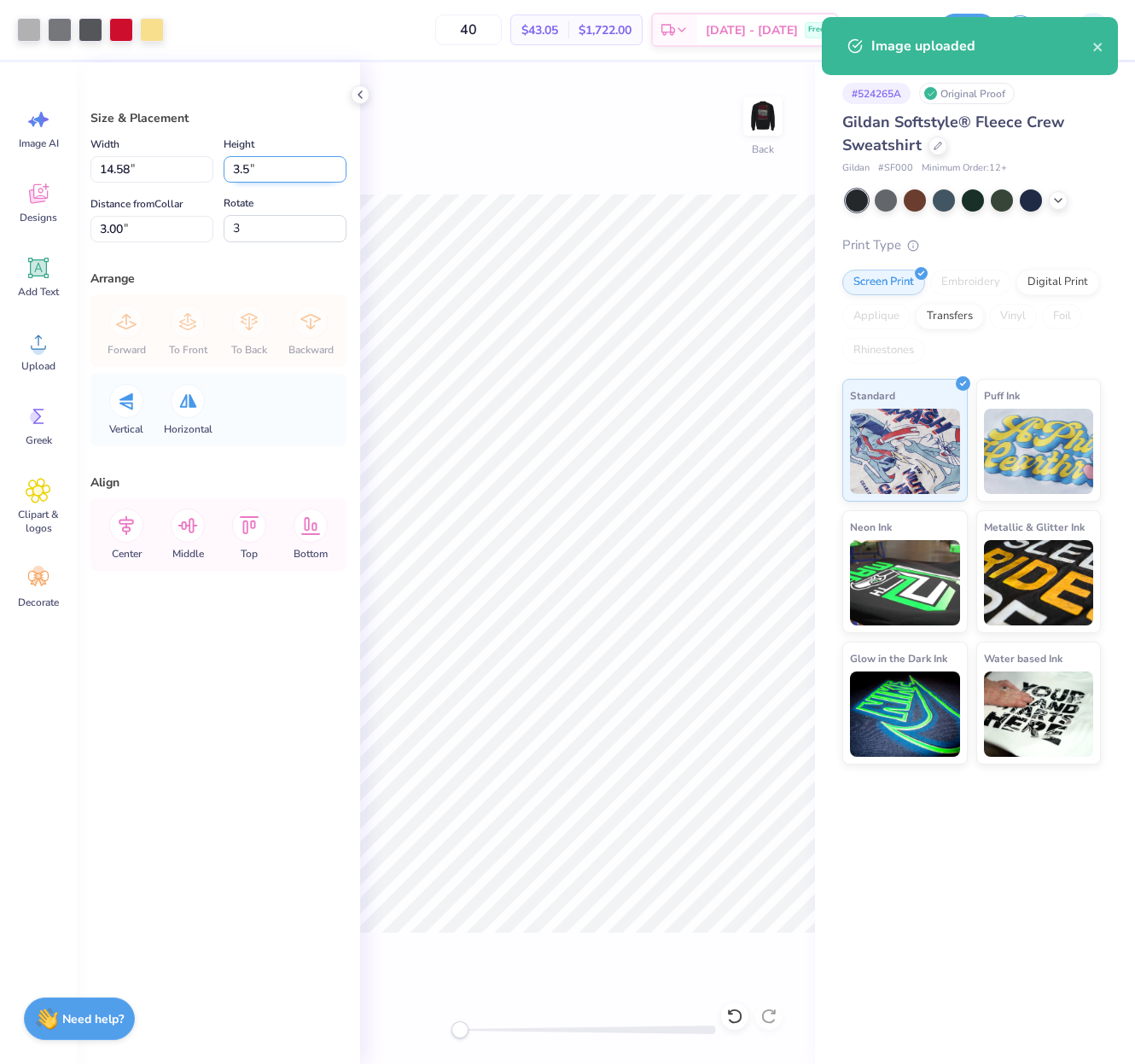
type input "10.25"
type input "3.0"
click at [124, 241] on input "10.25" at bounding box center [152, 229] width 123 height 26
type input "3"
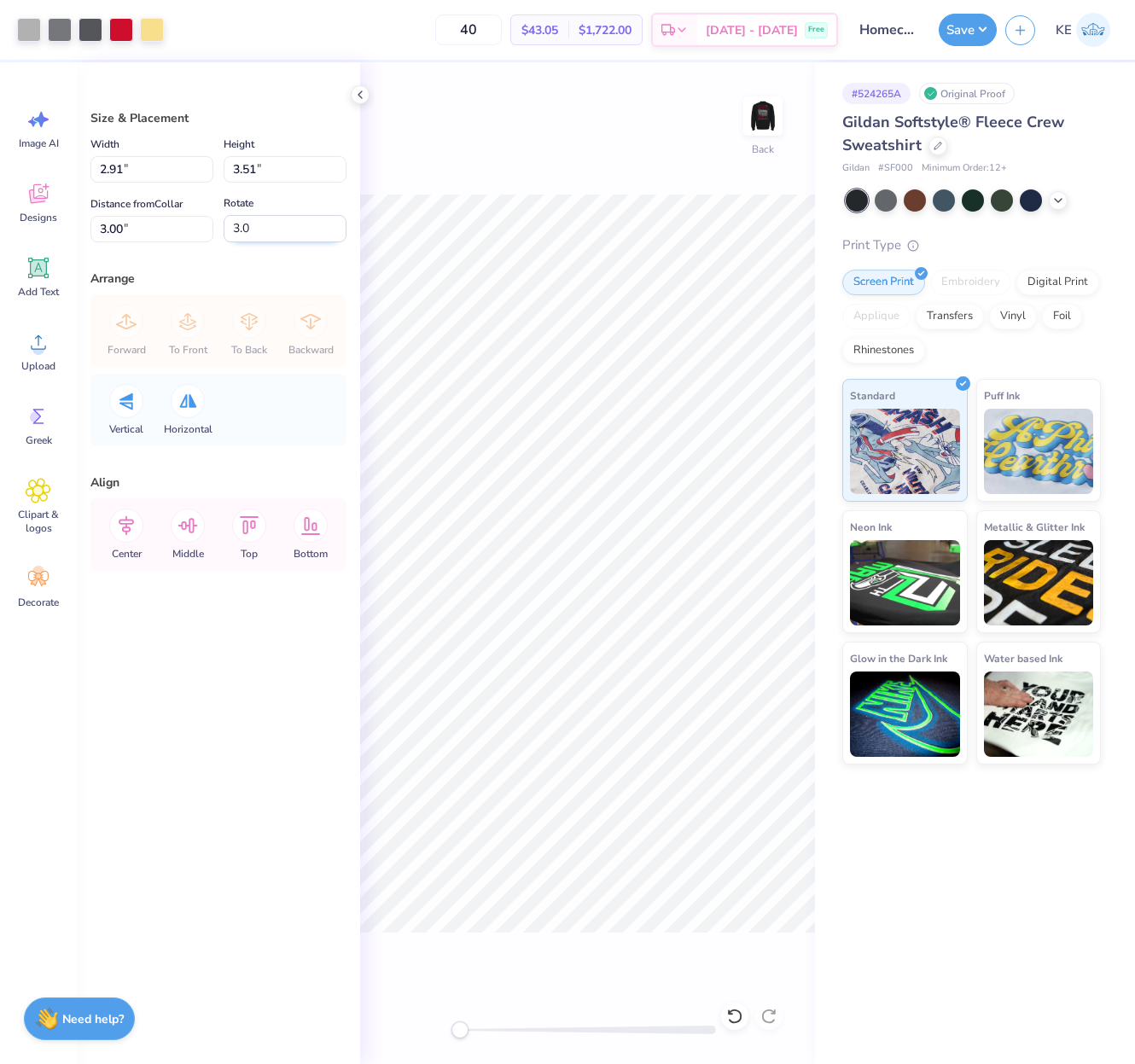
click at [279, 231] on input "3.0" at bounding box center [285, 229] width 123 height 27
type input "0.0"
click at [254, 169] on input "3.50" at bounding box center [285, 169] width 123 height 26
click at [133, 236] on input "3.01" at bounding box center [152, 229] width 123 height 26
type input "3"
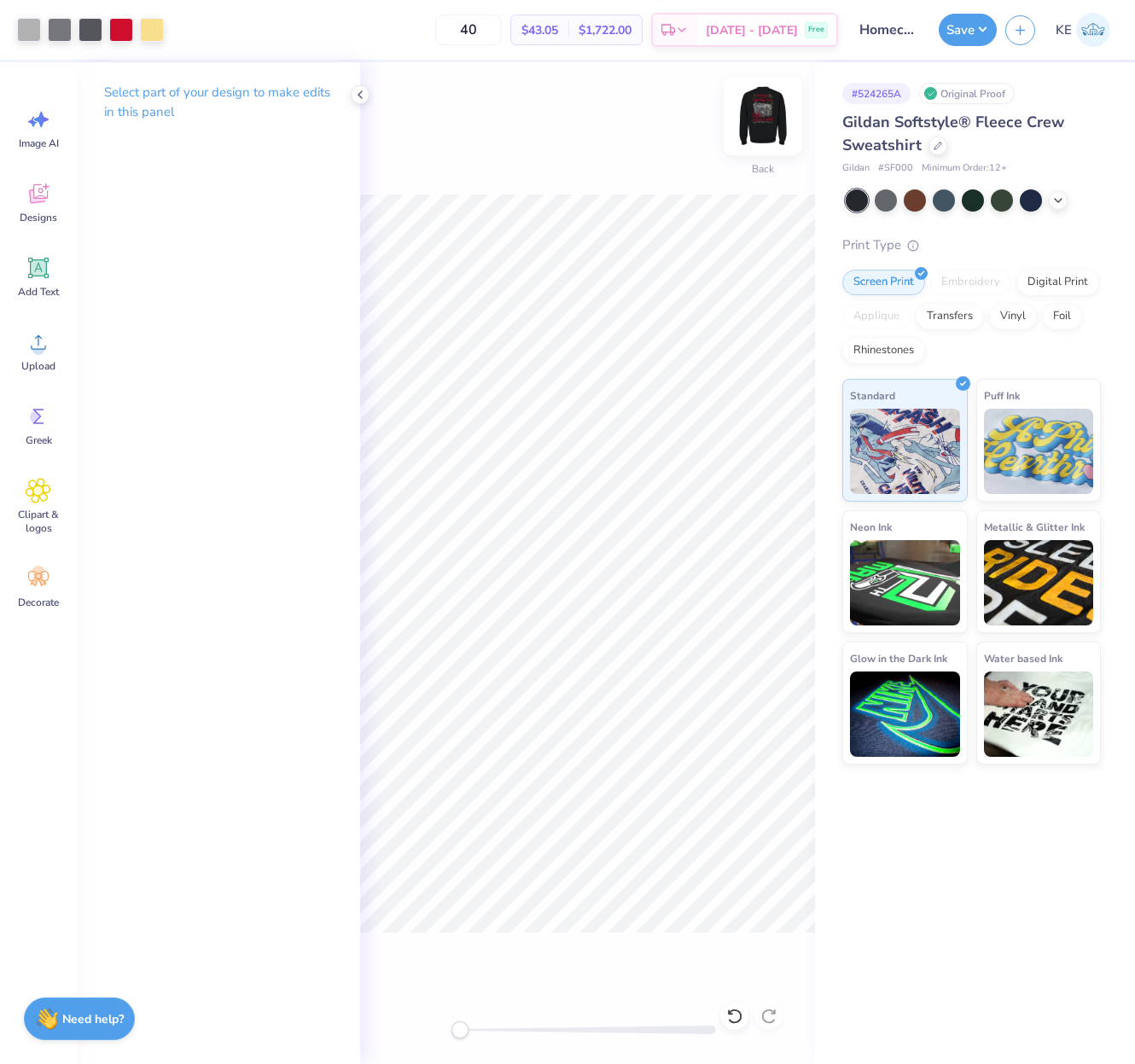
click at [726, 106] on img at bounding box center [763, 116] width 68 height 68
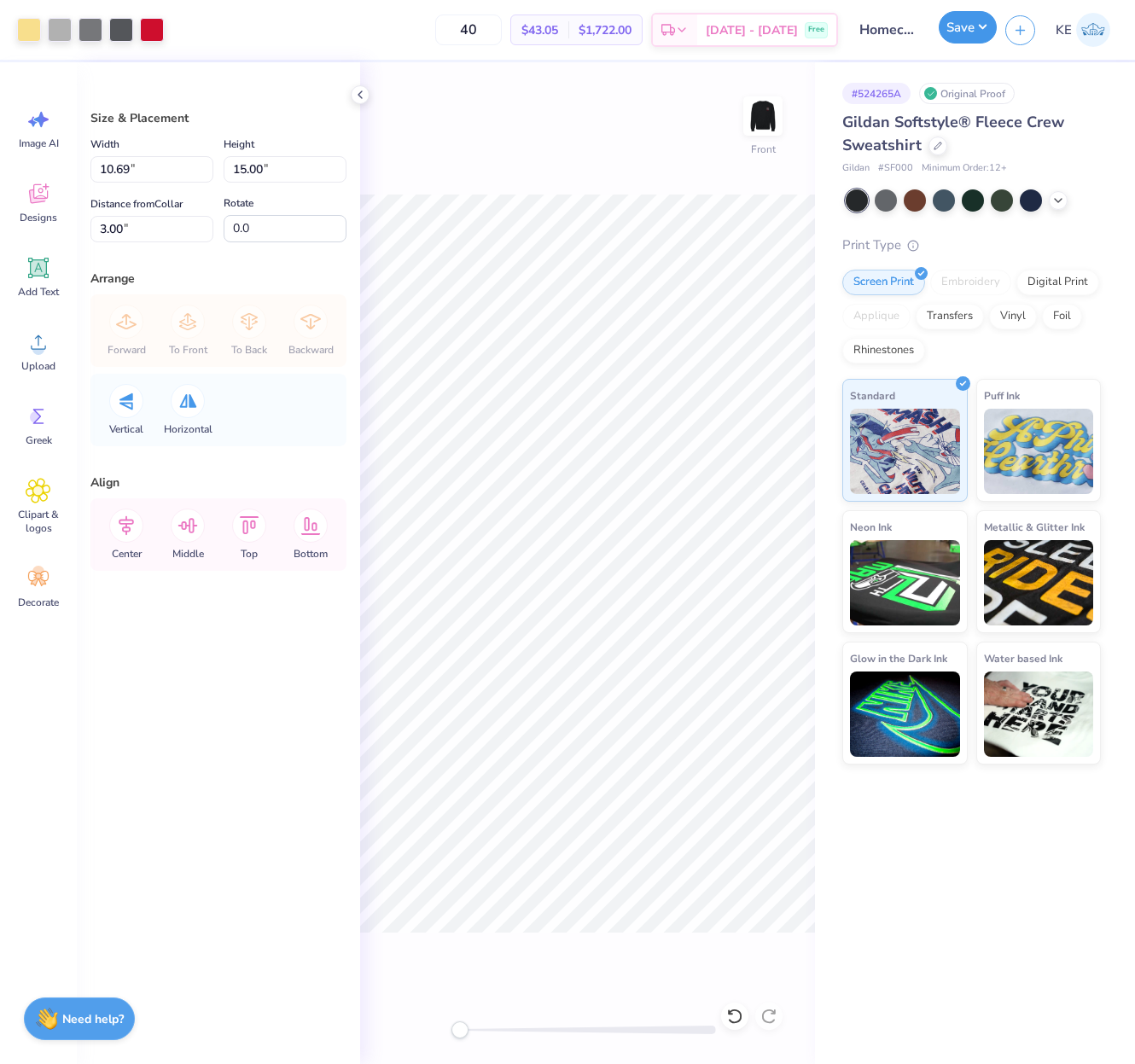
click at [726, 39] on button "Save" at bounding box center [968, 26] width 58 height 32
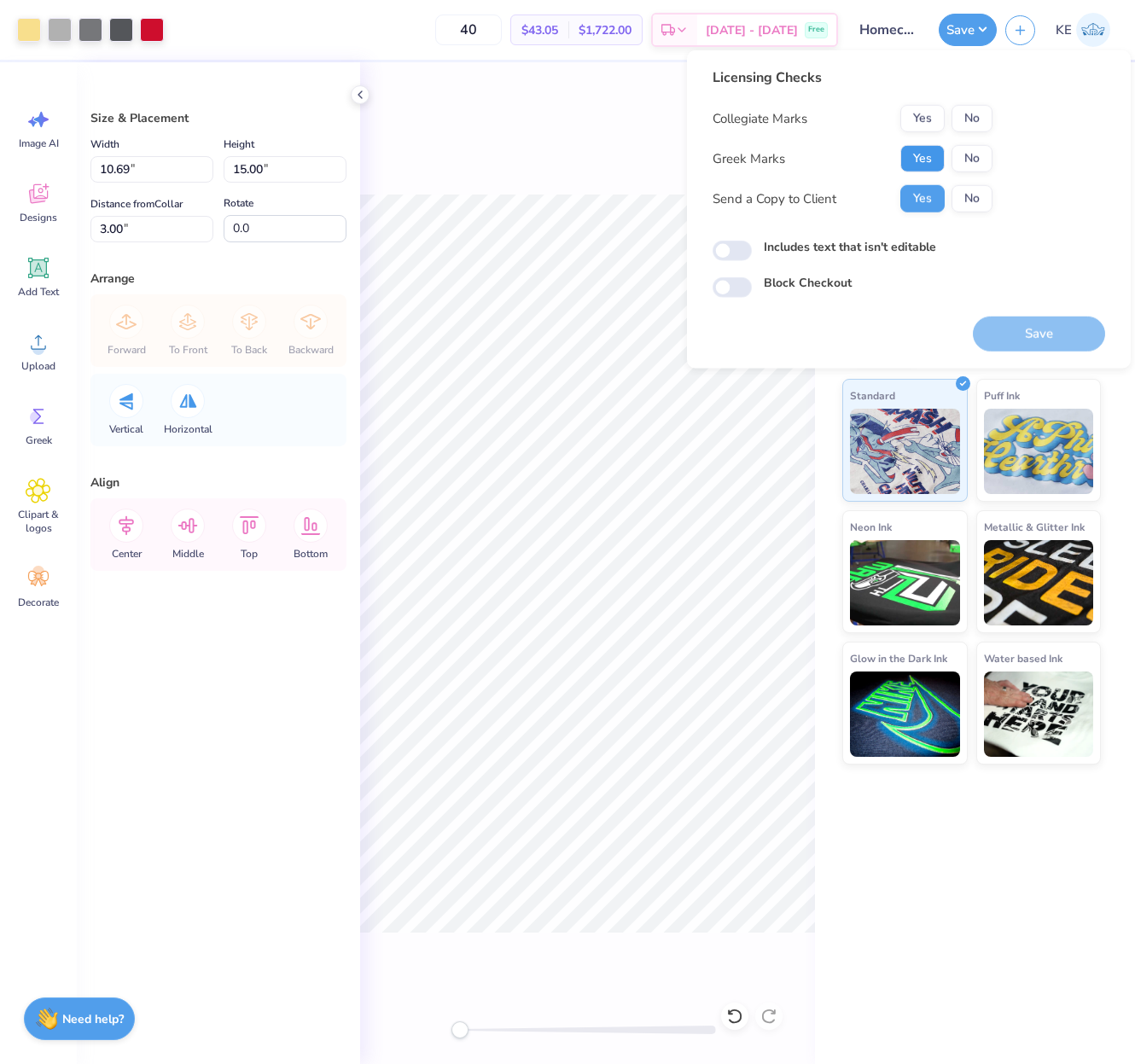
click at [726, 158] on button "Yes" at bounding box center [923, 159] width 45 height 27
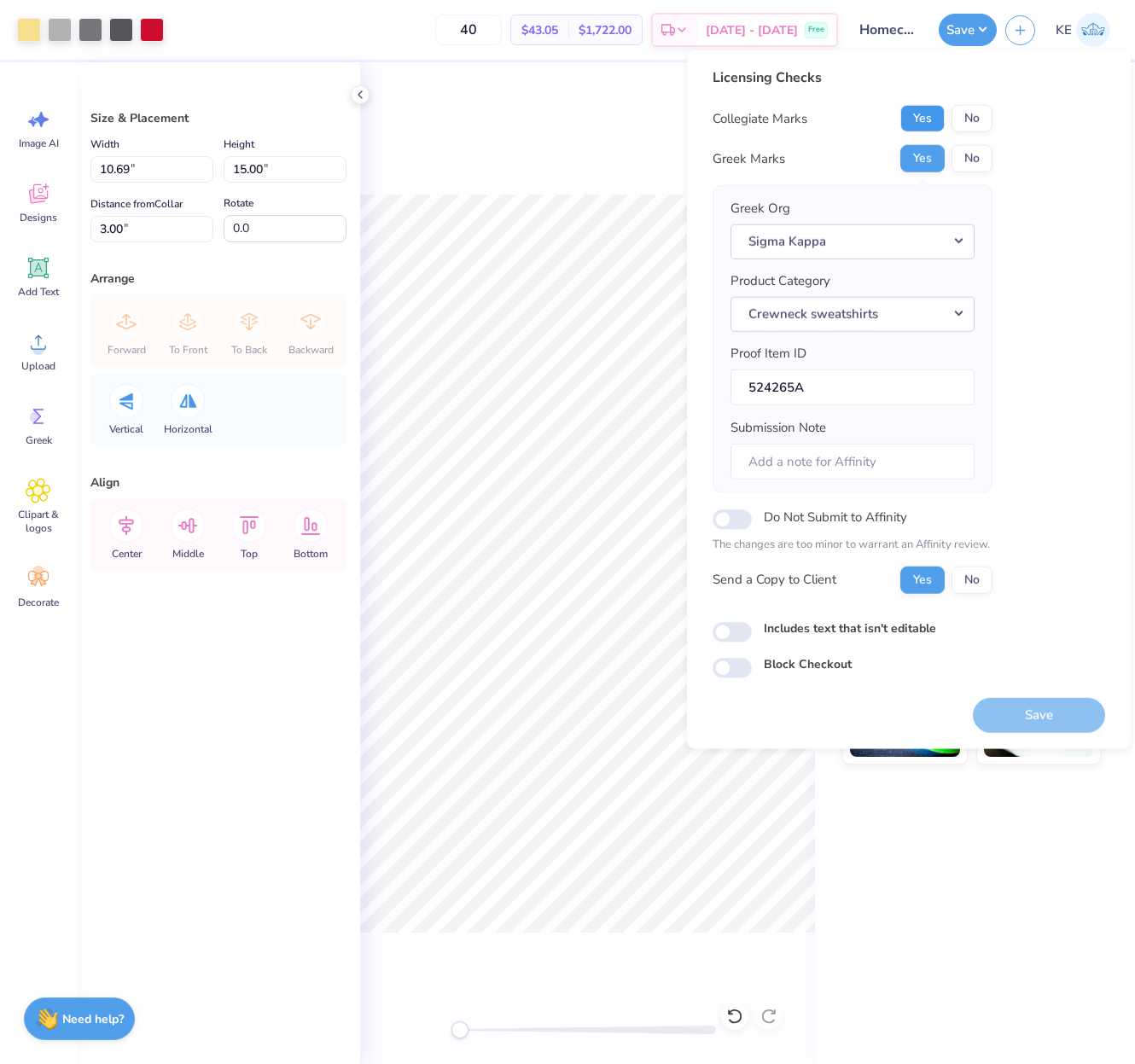
click at [726, 117] on button "Yes" at bounding box center [923, 119] width 45 height 27
click at [726, 162] on button "No" at bounding box center [972, 159] width 41 height 27
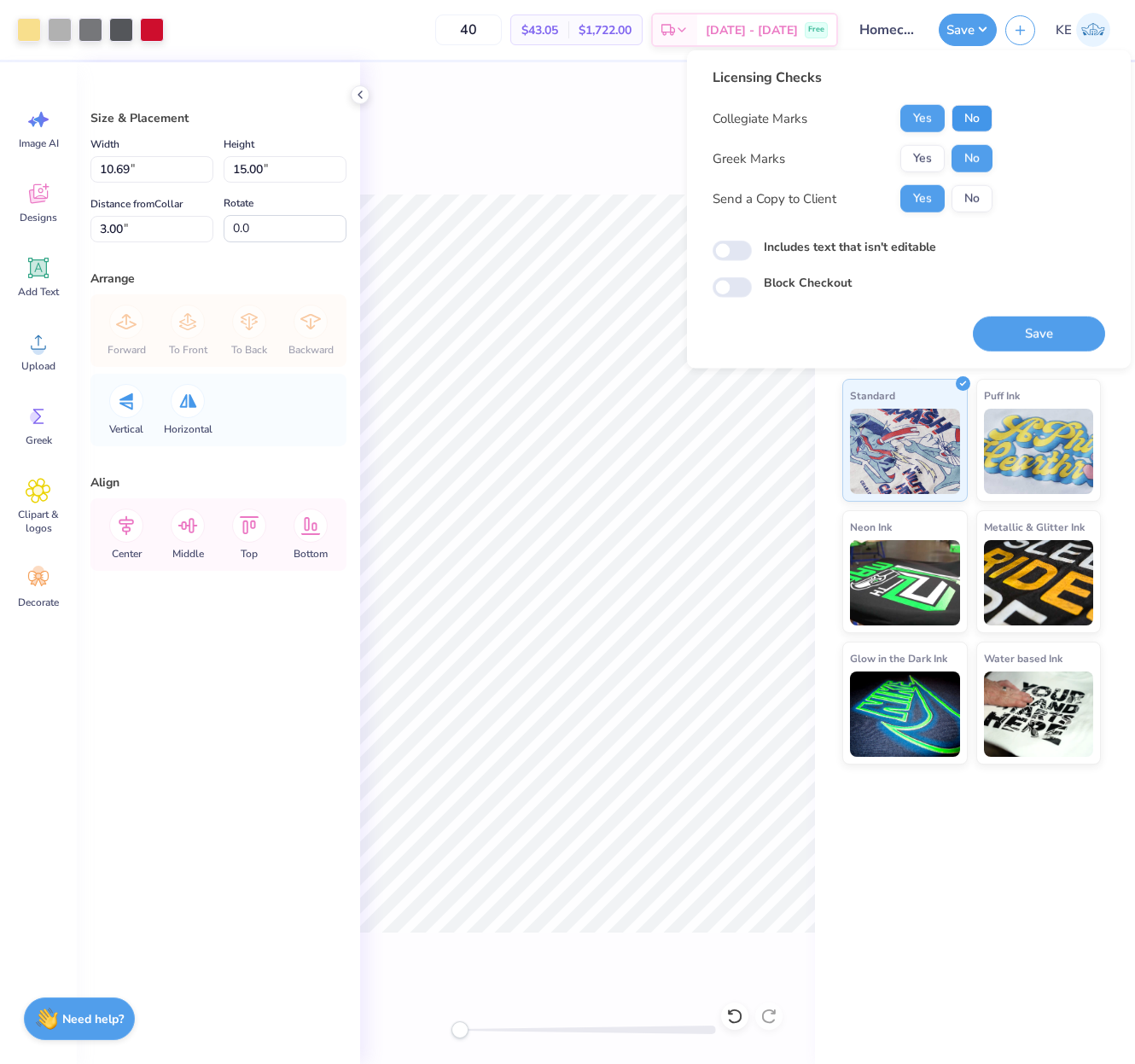
click at [726, 120] on button "No" at bounding box center [972, 119] width 41 height 27
click at [726, 148] on button "Yes" at bounding box center [923, 159] width 45 height 27
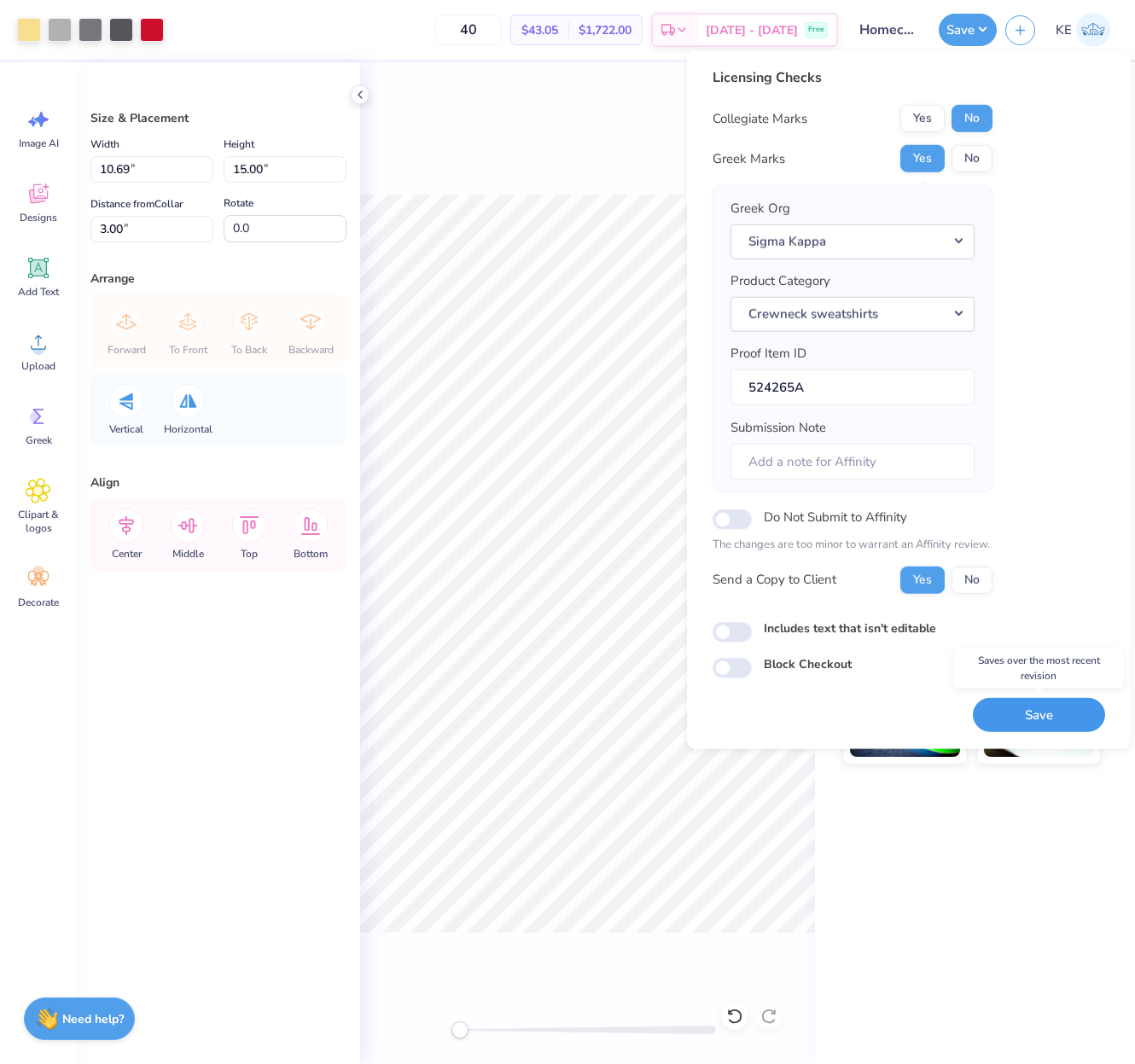
click at [726, 688] on button "Save" at bounding box center [1040, 715] width 132 height 35
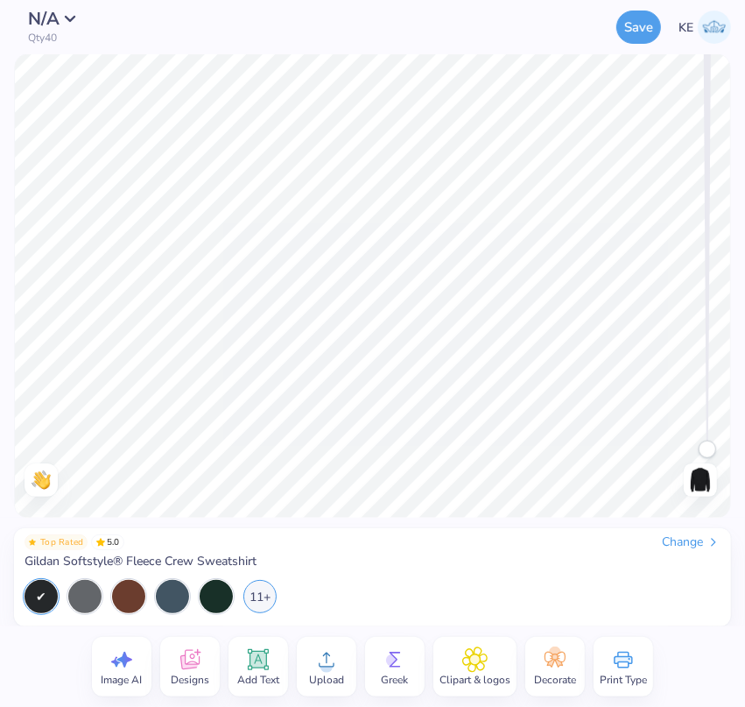
click at [690, 538] on div "Change" at bounding box center [691, 542] width 59 height 16
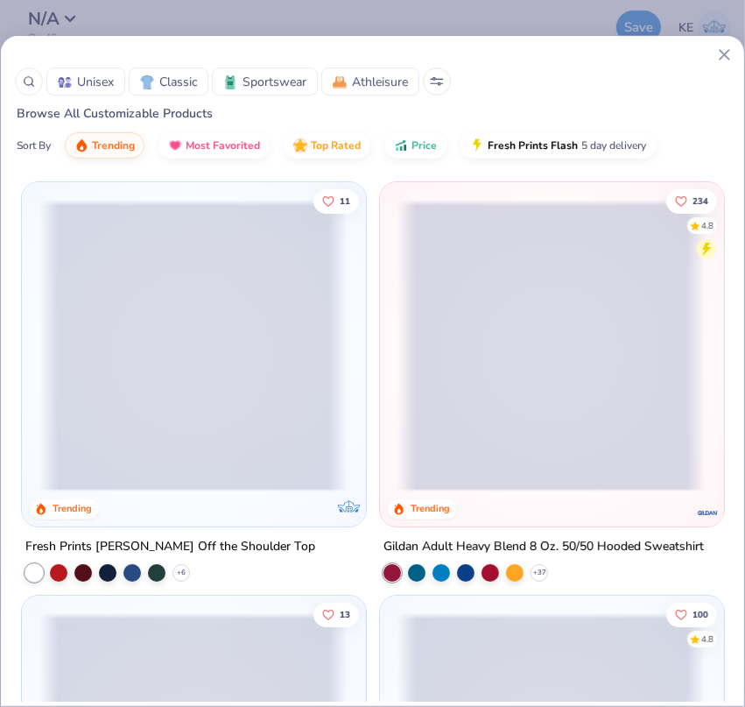
click at [729, 50] on line at bounding box center [725, 55] width 10 height 10
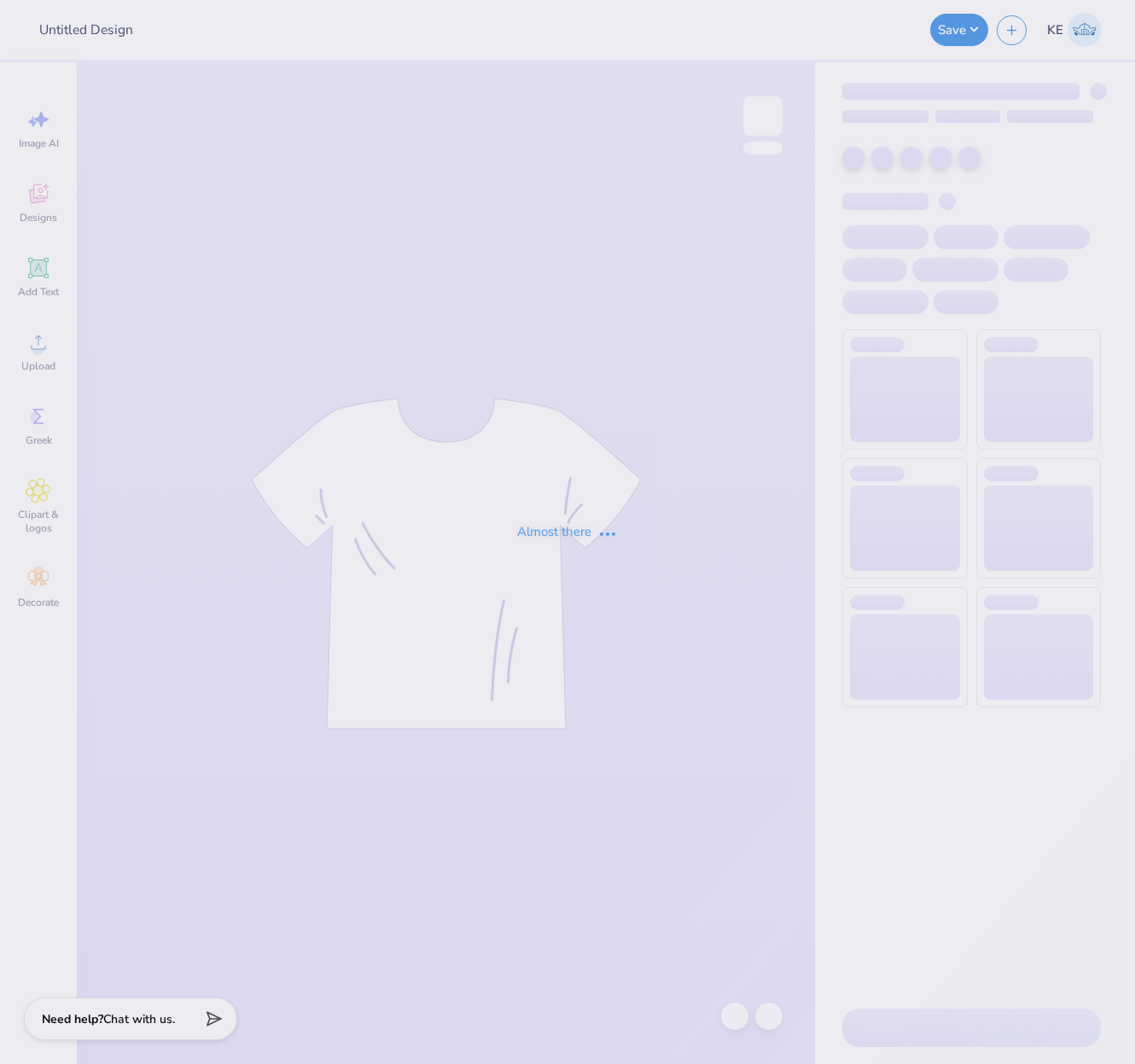
type input "Homecoming Crewnecks"
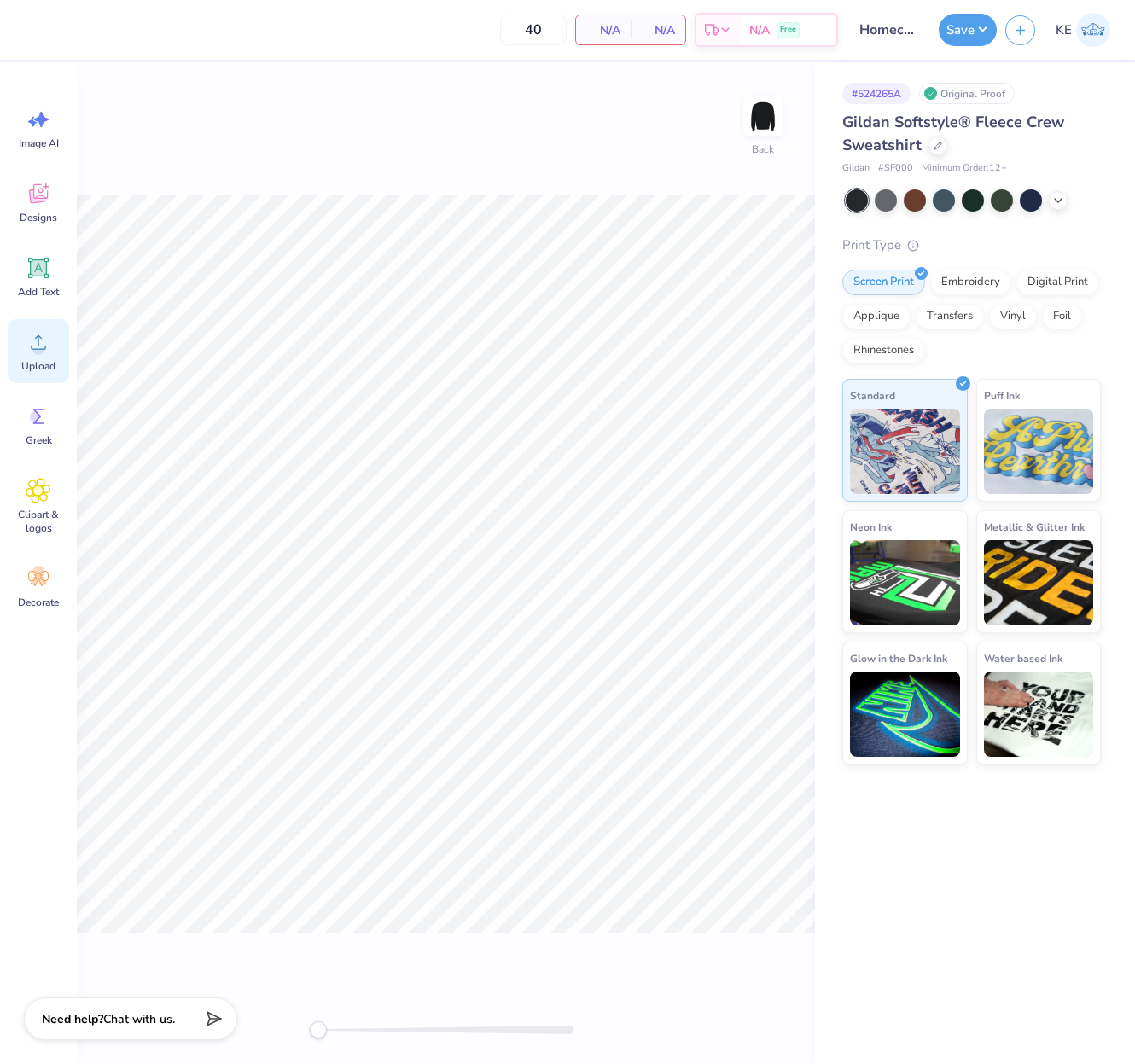
click at [43, 355] on div "Upload" at bounding box center [38, 352] width 61 height 64
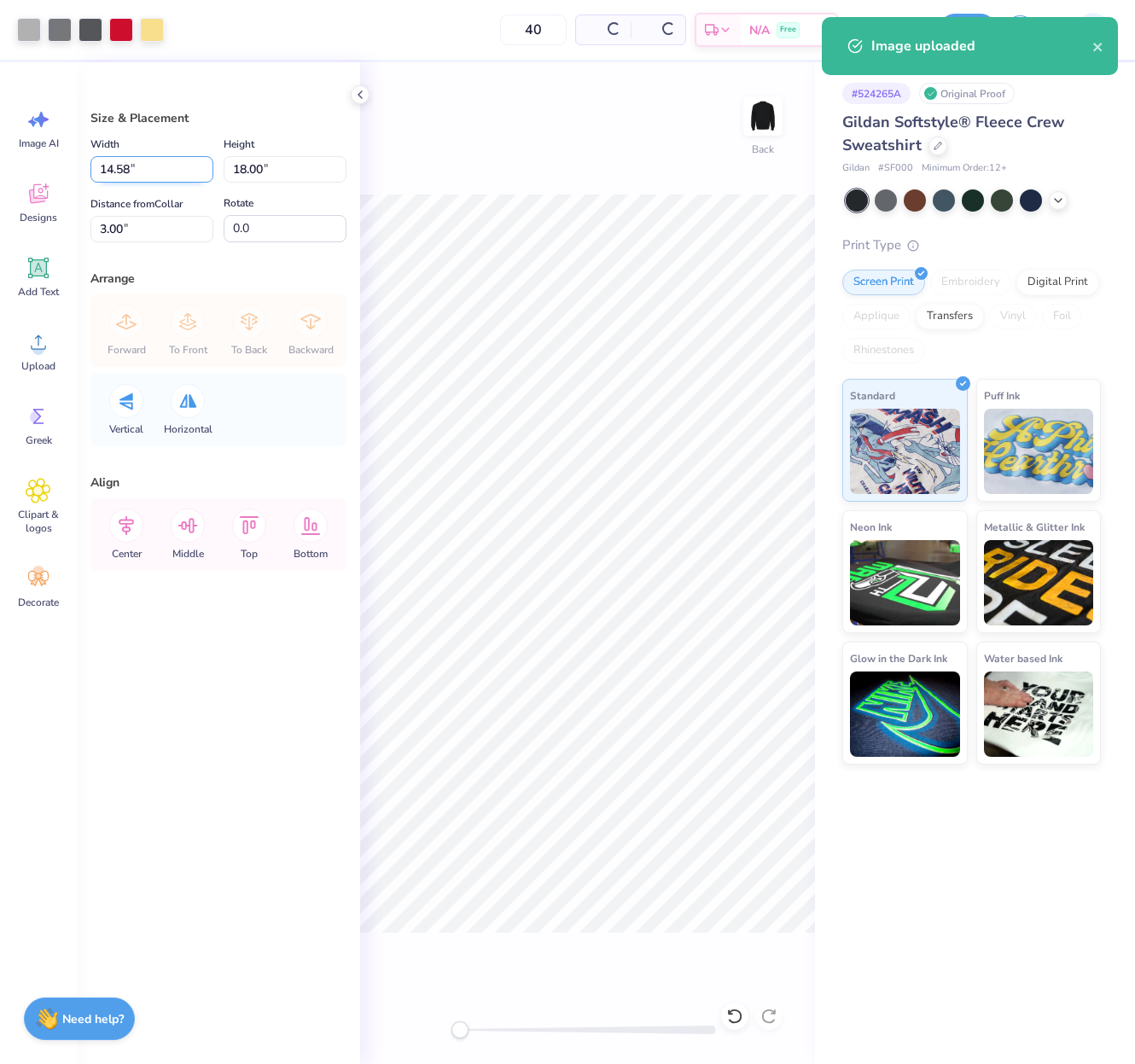
click at [141, 173] on input "14.58" at bounding box center [152, 169] width 123 height 26
type input "3.5"
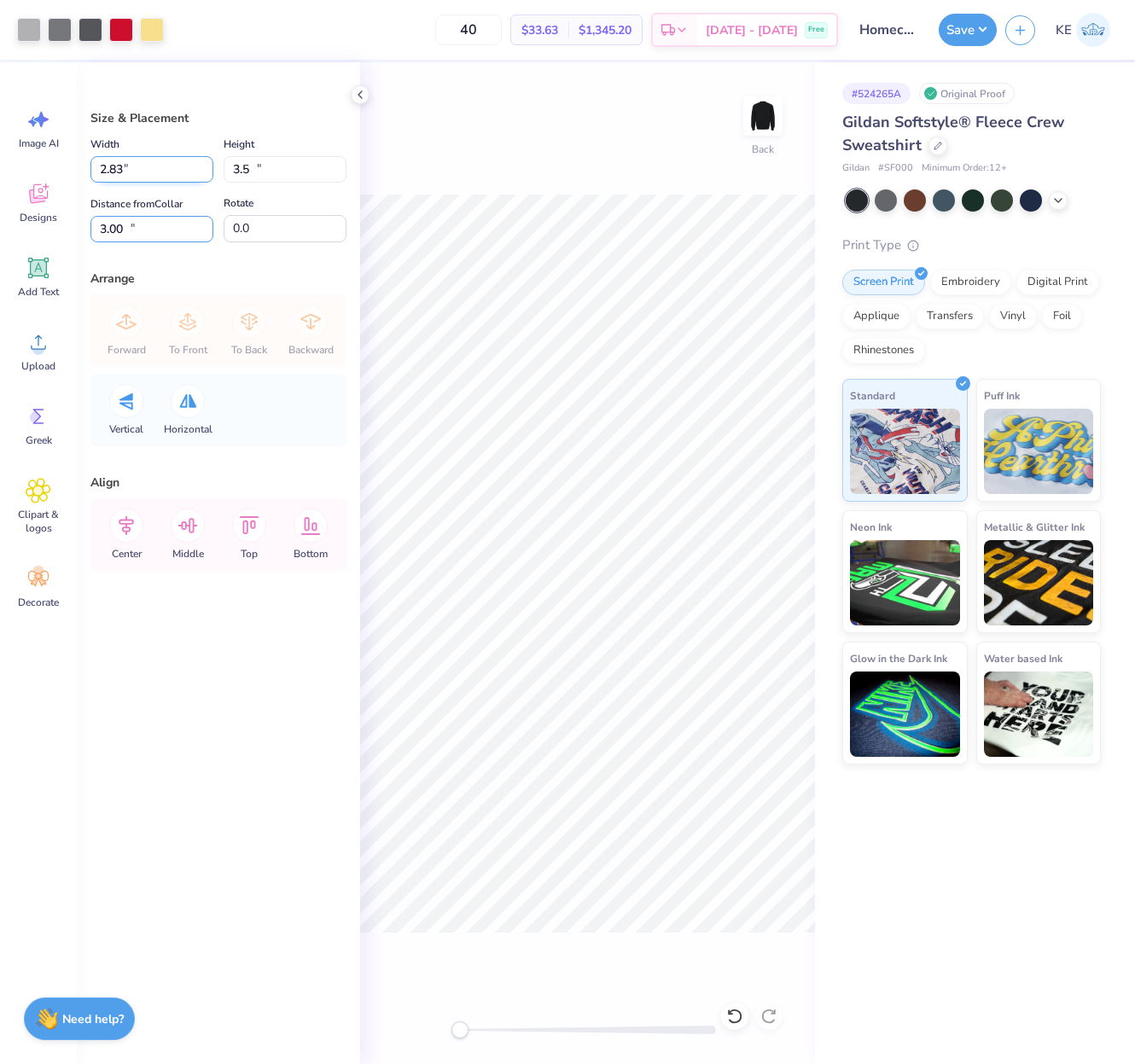
type input "2.83"
type input "3.50"
type input "10.25"
type input "0.0"
click at [169, 235] on input "10.25" at bounding box center [152, 229] width 123 height 26
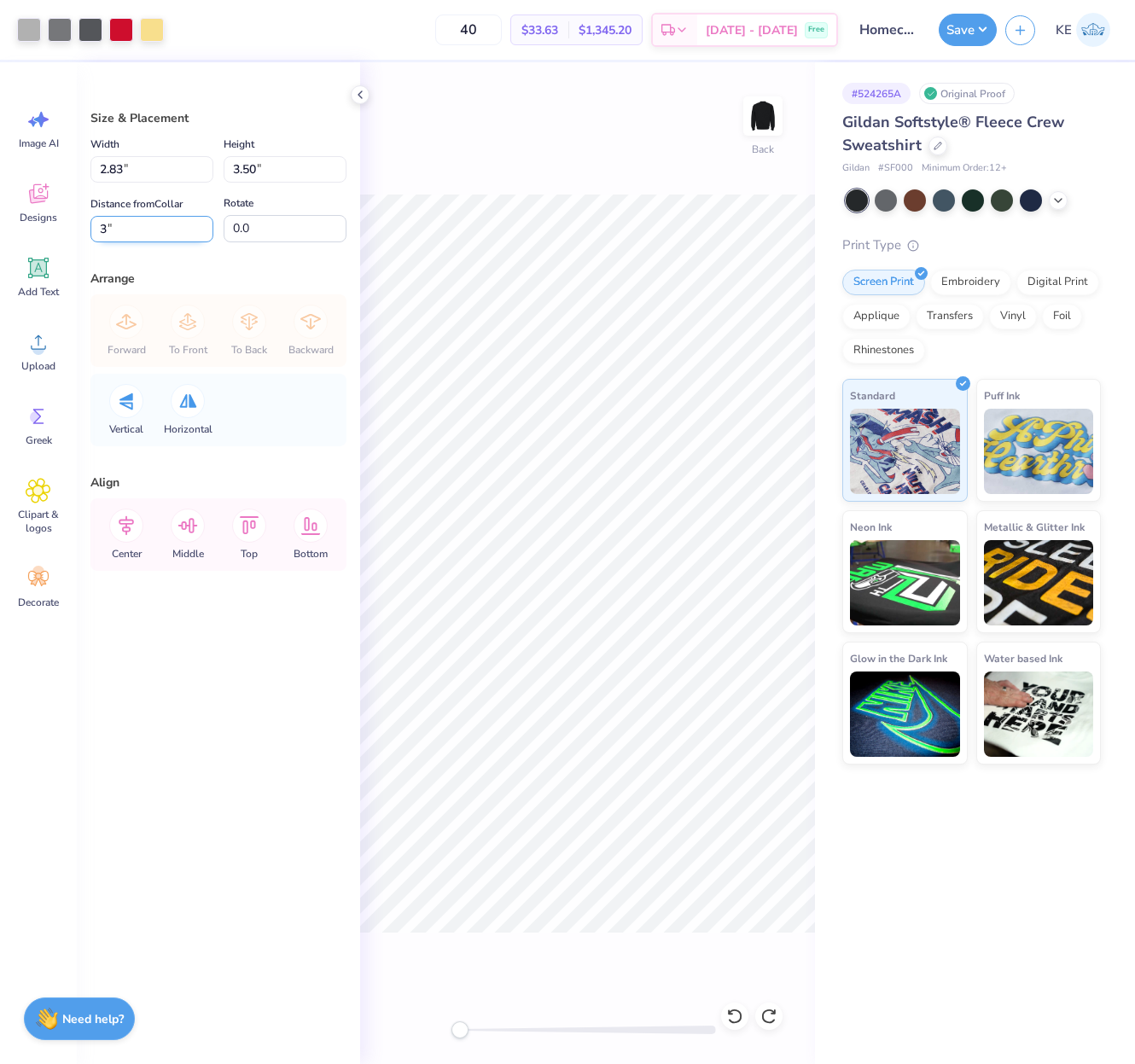
type input "3"
click at [775, 113] on img at bounding box center [763, 116] width 68 height 68
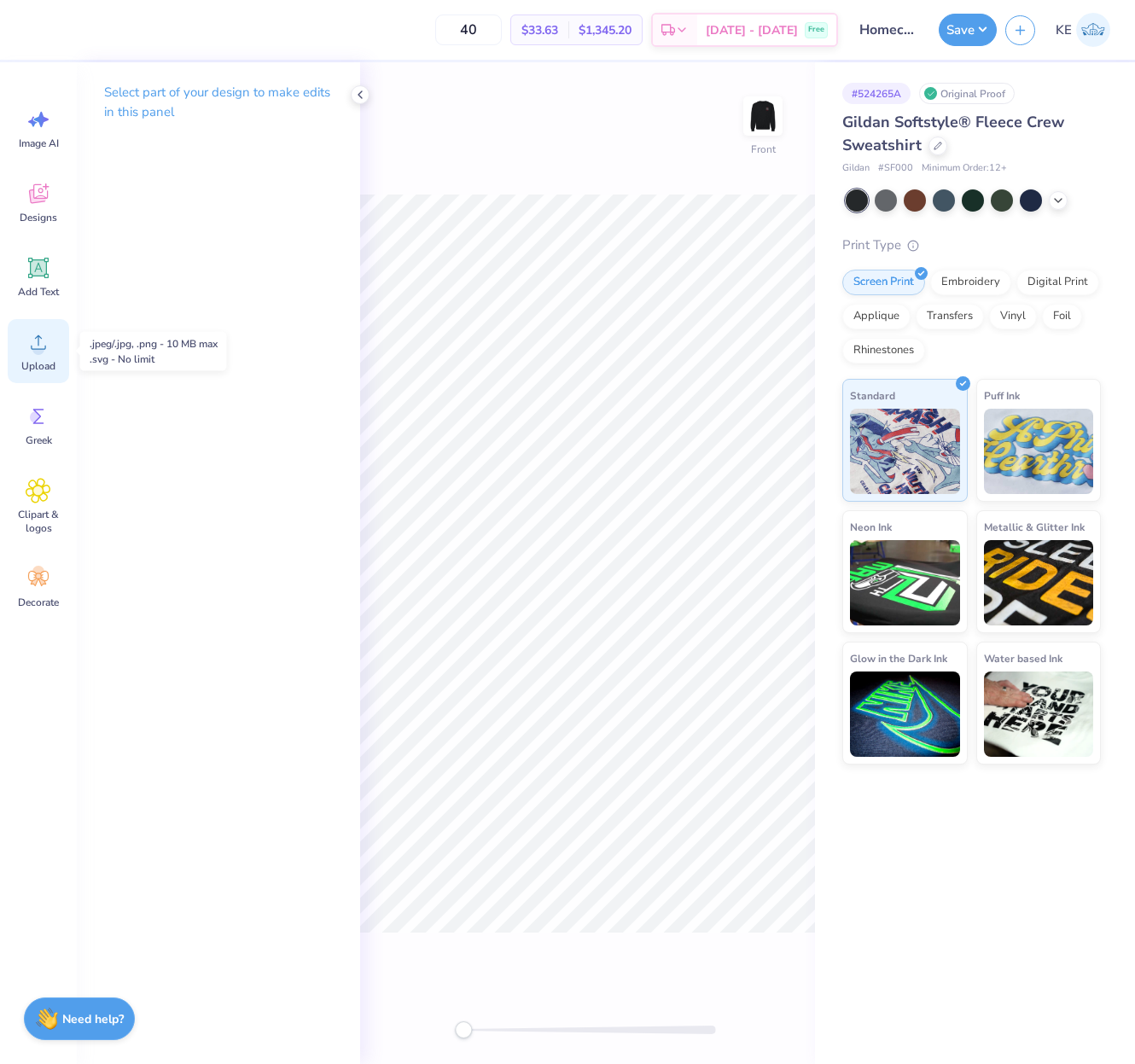
click at [39, 360] on span "Upload" at bounding box center [38, 366] width 34 height 14
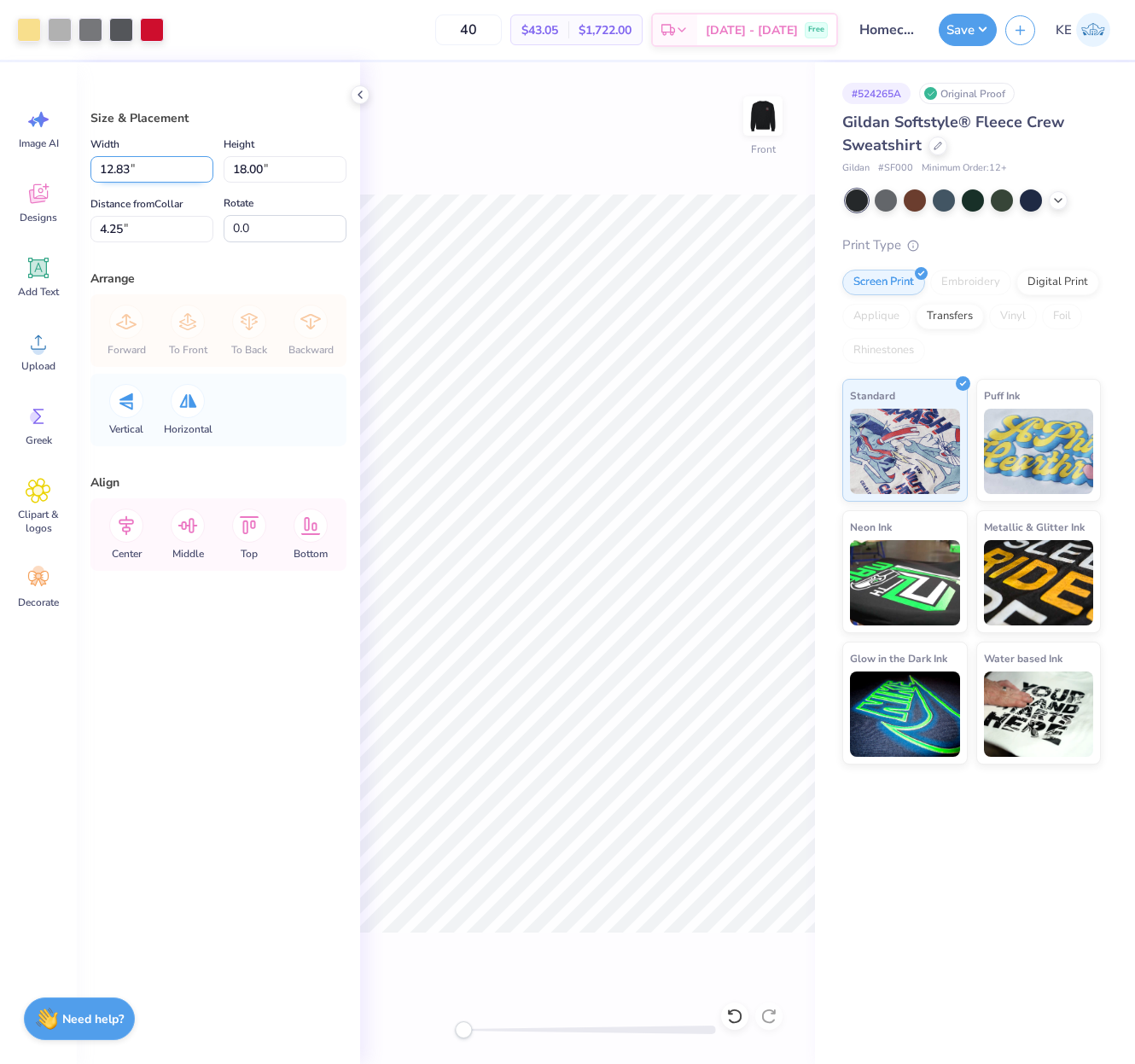
click at [147, 168] on input "12.83" at bounding box center [152, 169] width 123 height 26
type input "15"
type input "10.69"
type input "15.00"
click at [131, 231] on input "5.75" at bounding box center [152, 229] width 123 height 26
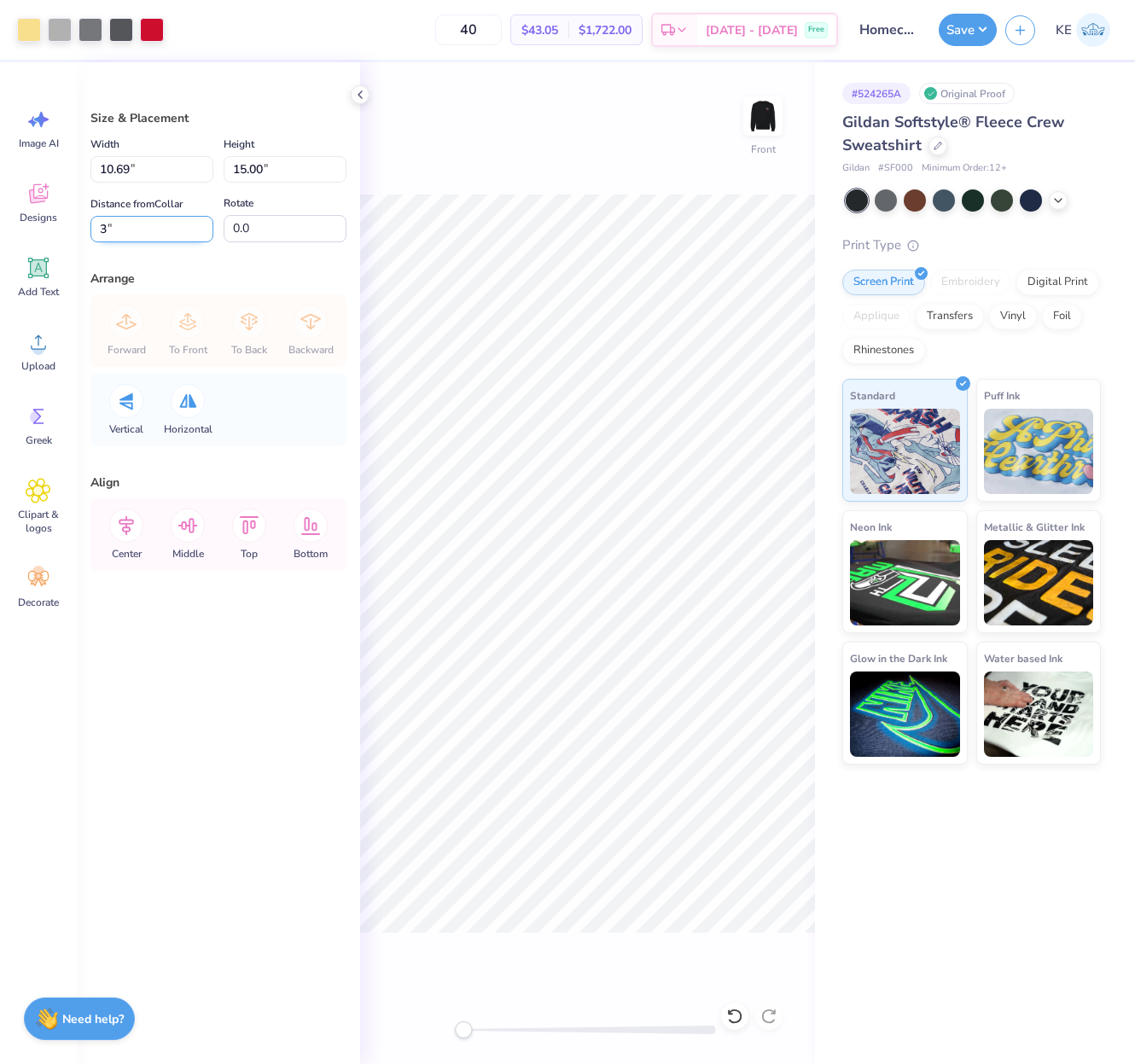
type input "3"
click at [539, 176] on div "Front" at bounding box center [587, 563] width 455 height 1002
click at [971, 31] on button "Save" at bounding box center [968, 26] width 58 height 32
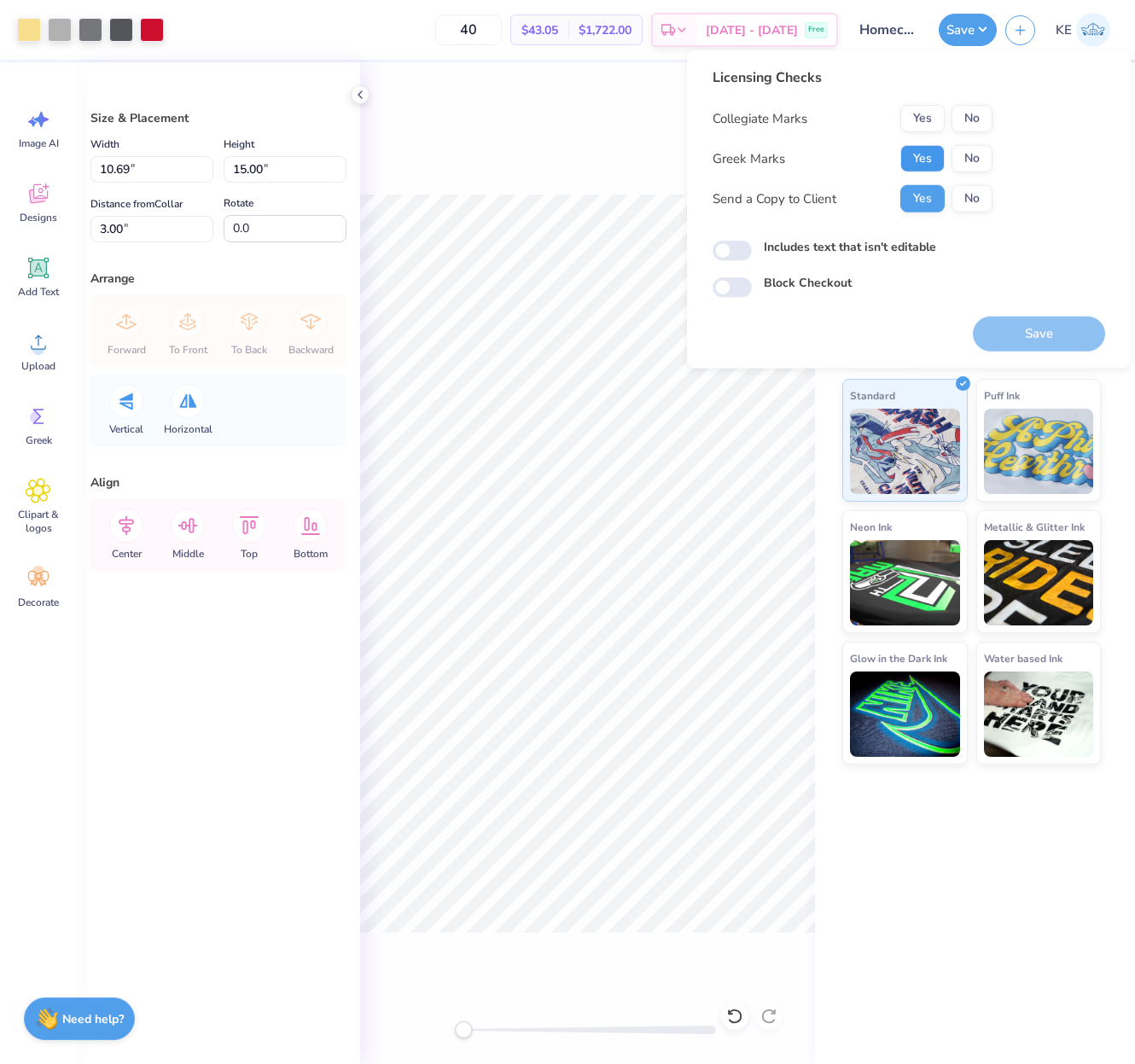
click at [919, 149] on button "Yes" at bounding box center [923, 159] width 45 height 27
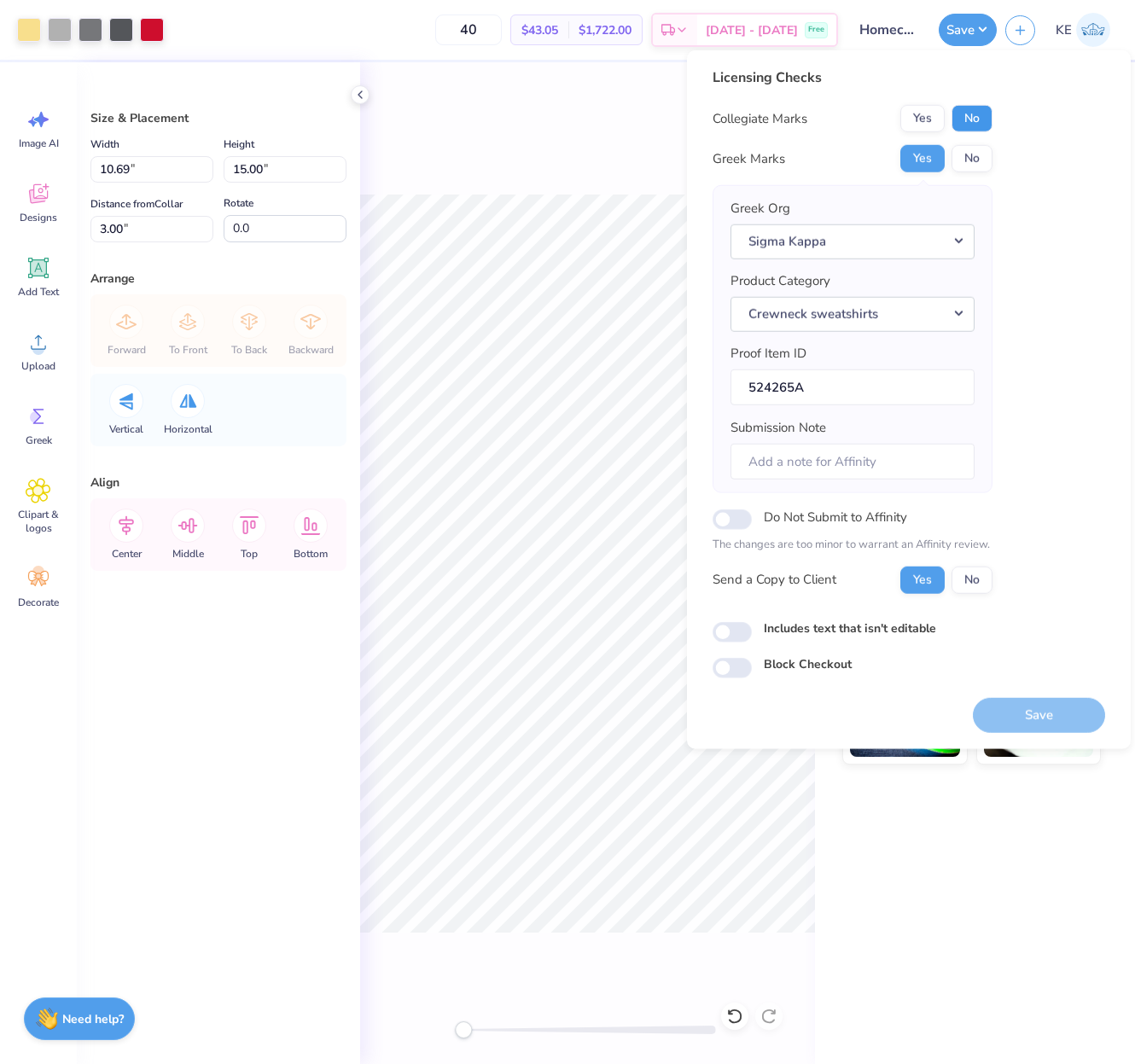
click at [974, 122] on button "No" at bounding box center [972, 119] width 41 height 27
click at [1036, 714] on button "Save" at bounding box center [1040, 715] width 132 height 35
